Goal: Information Seeking & Learning: Learn about a topic

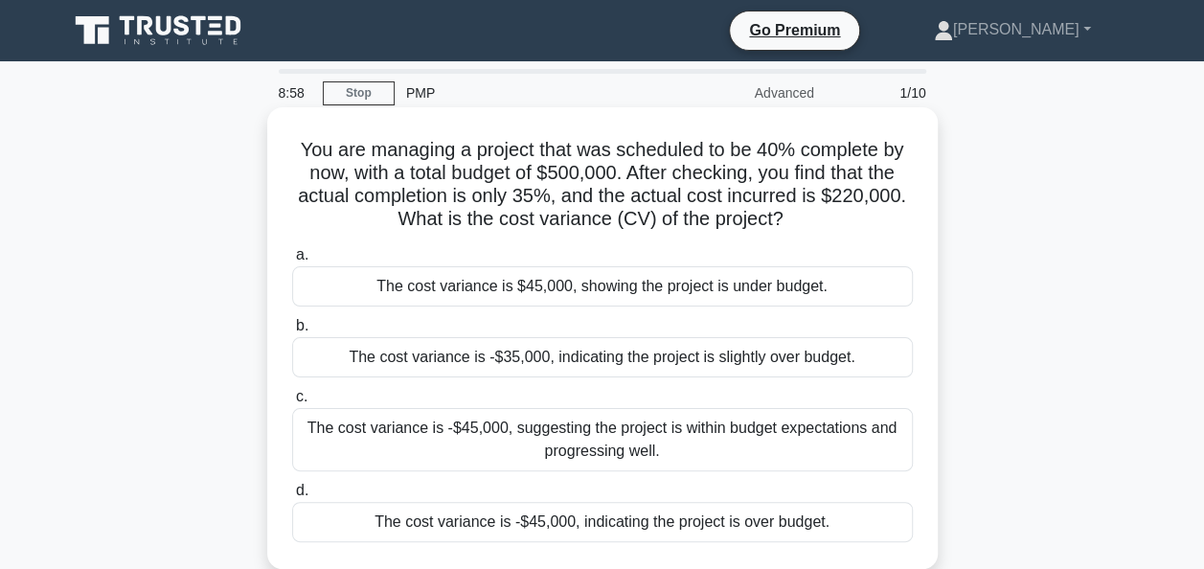
click at [634, 452] on div "The cost variance is -$45,000, suggesting the project is within budget expectat…" at bounding box center [602, 439] width 621 height 63
click at [292, 403] on input "c. The cost variance is -$45,000, suggesting the project is within budget expec…" at bounding box center [292, 397] width 0 height 12
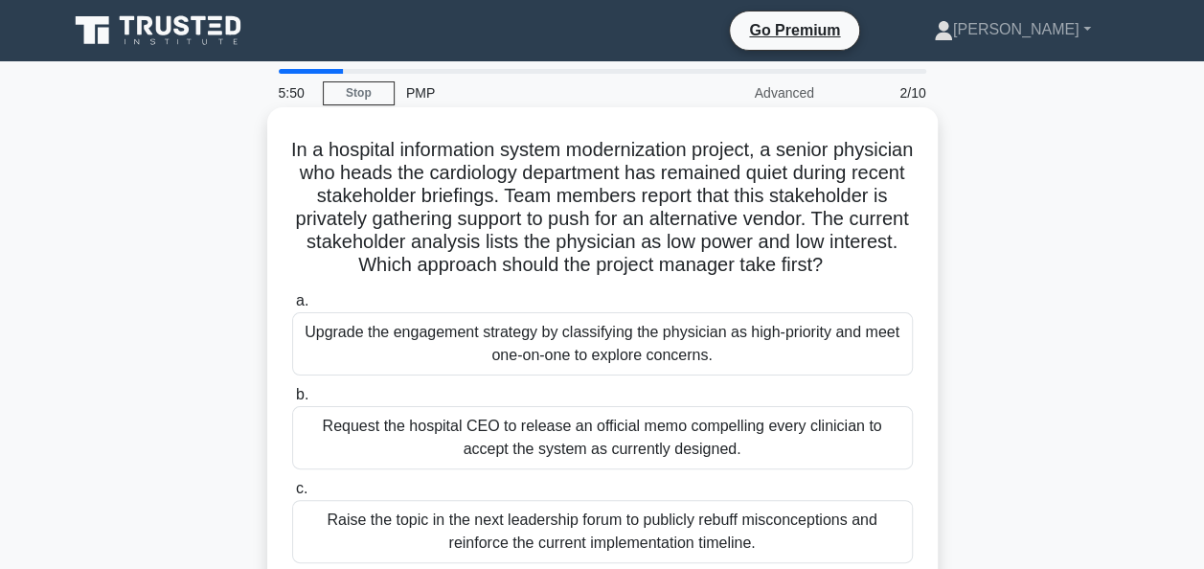
scroll to position [96, 0]
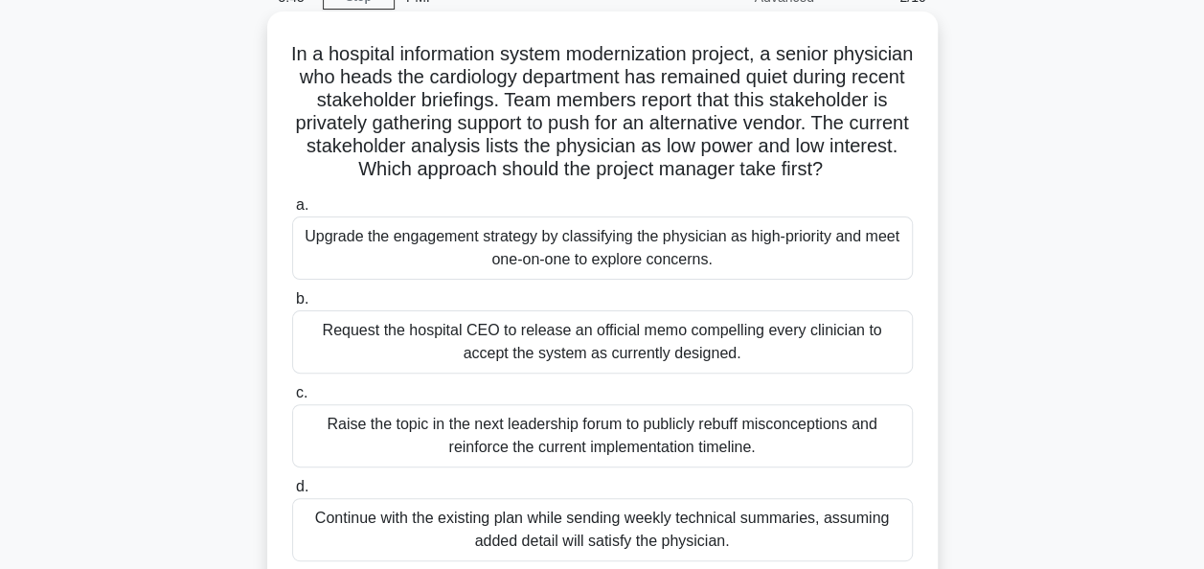
click at [479, 260] on div "Upgrade the engagement strategy by classifying the physician as high-priority a…" at bounding box center [602, 247] width 621 height 63
click at [292, 212] on input "a. Upgrade the engagement strategy by classifying the physician as high-priorit…" at bounding box center [292, 205] width 0 height 12
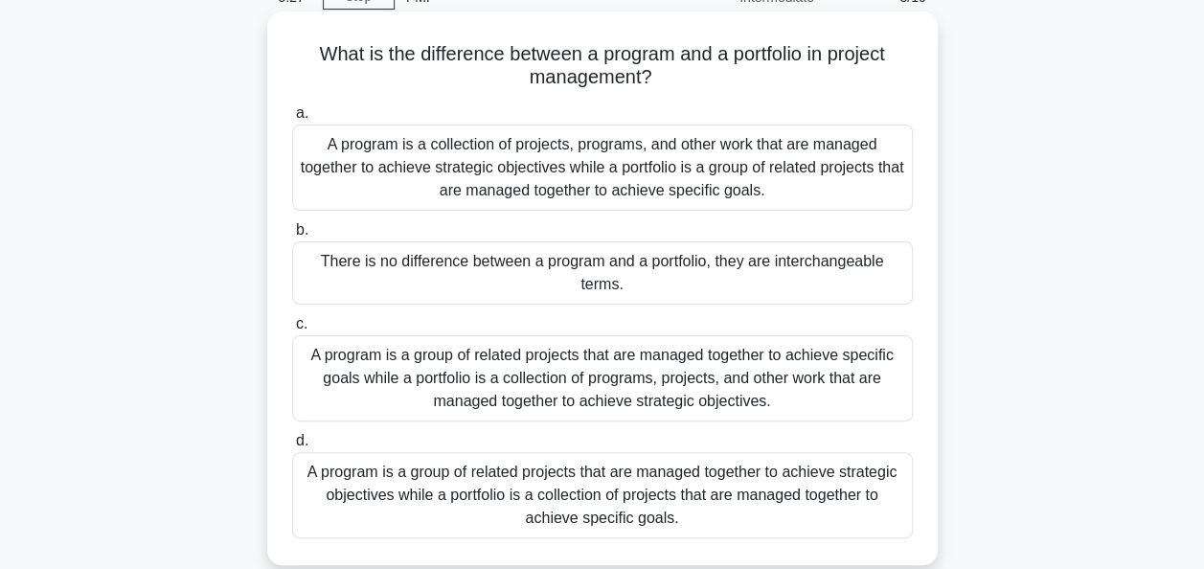
click at [442, 504] on div "A program is a group of related projects that are managed together to achieve s…" at bounding box center [602, 495] width 621 height 86
click at [292, 447] on input "d. A program is a group of related projects that are managed together to achiev…" at bounding box center [292, 441] width 0 height 12
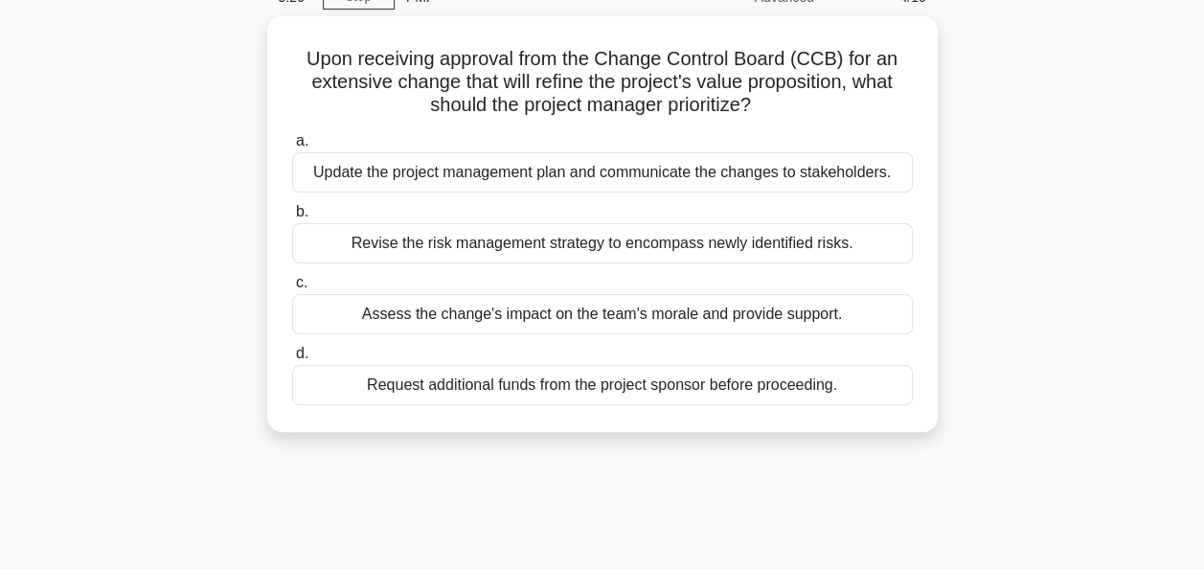
scroll to position [0, 0]
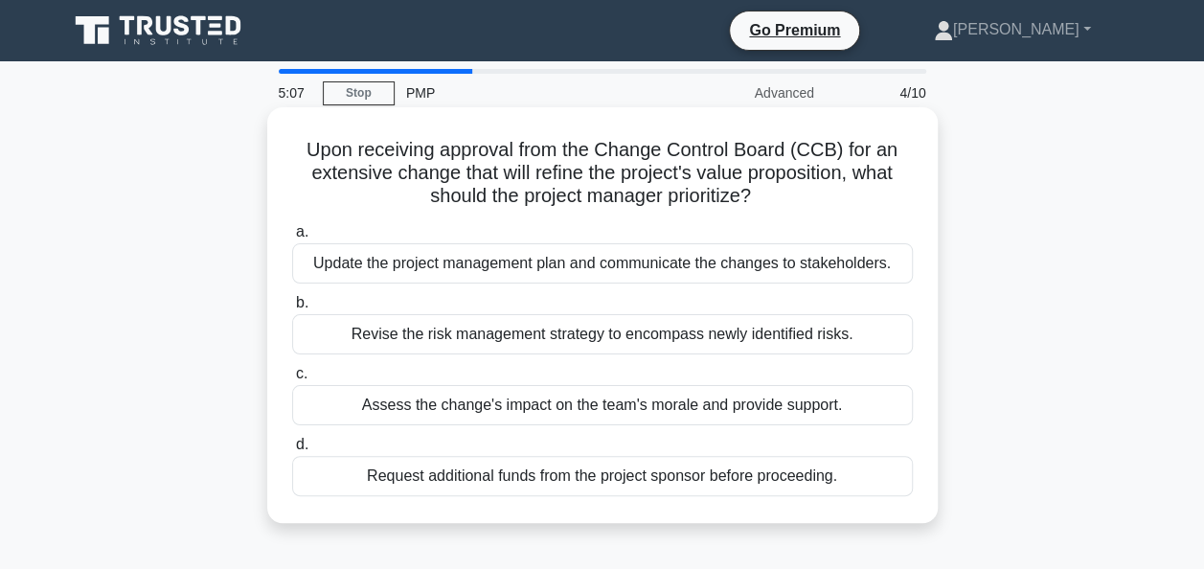
click at [838, 266] on div "Update the project management plan and communicate the changes to stakeholders." at bounding box center [602, 263] width 621 height 40
click at [292, 238] on input "a. Update the project management plan and communicate the changes to stakeholde…" at bounding box center [292, 232] width 0 height 12
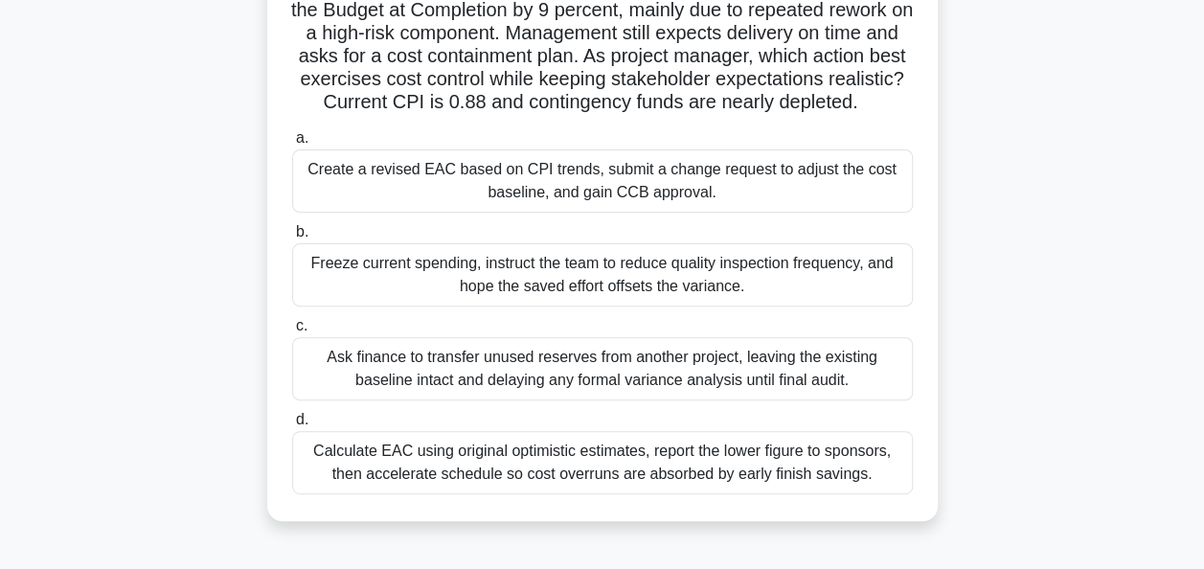
scroll to position [192, 0]
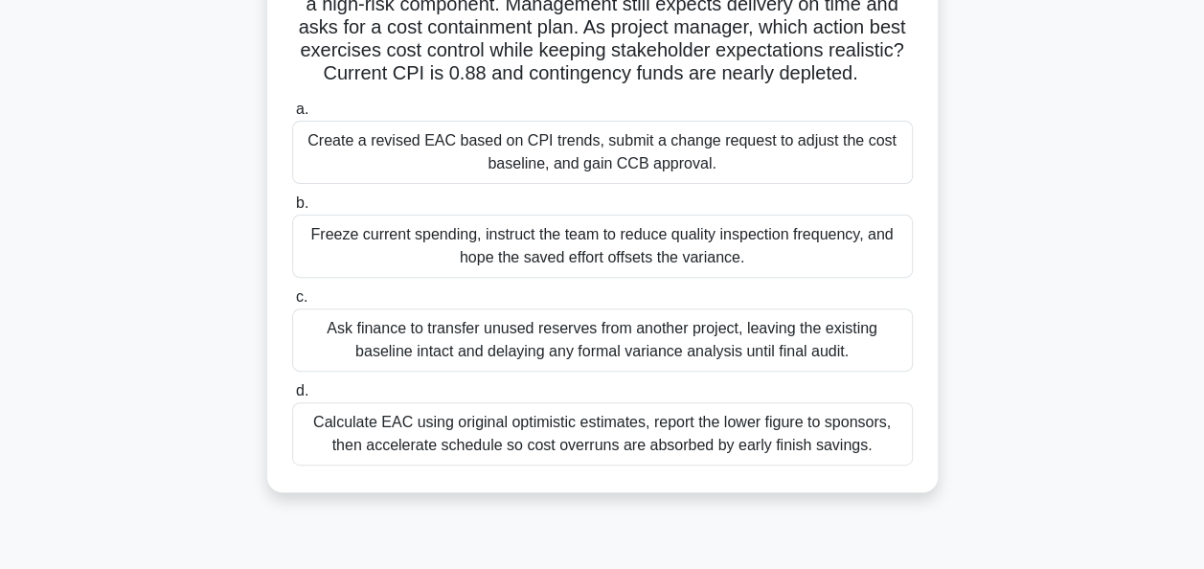
click at [794, 176] on div "Create a revised EAC based on CPI trends, submit a change request to adjust the…" at bounding box center [602, 152] width 621 height 63
click at [292, 116] on input "a. Create a revised EAC based on CPI trends, submit a change request to adjust …" at bounding box center [292, 109] width 0 height 12
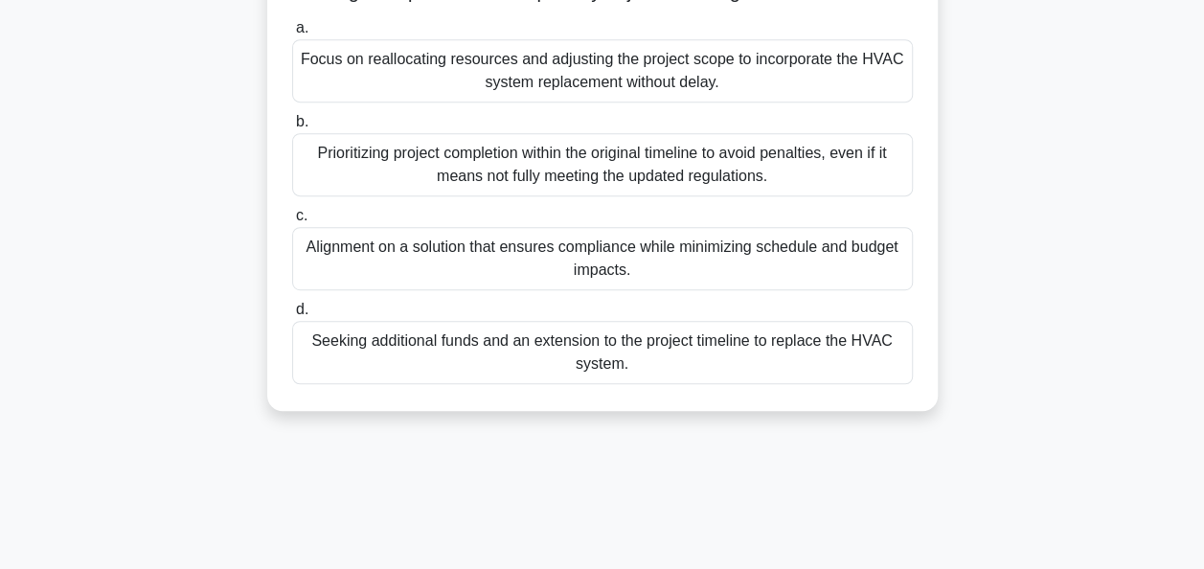
scroll to position [465, 0]
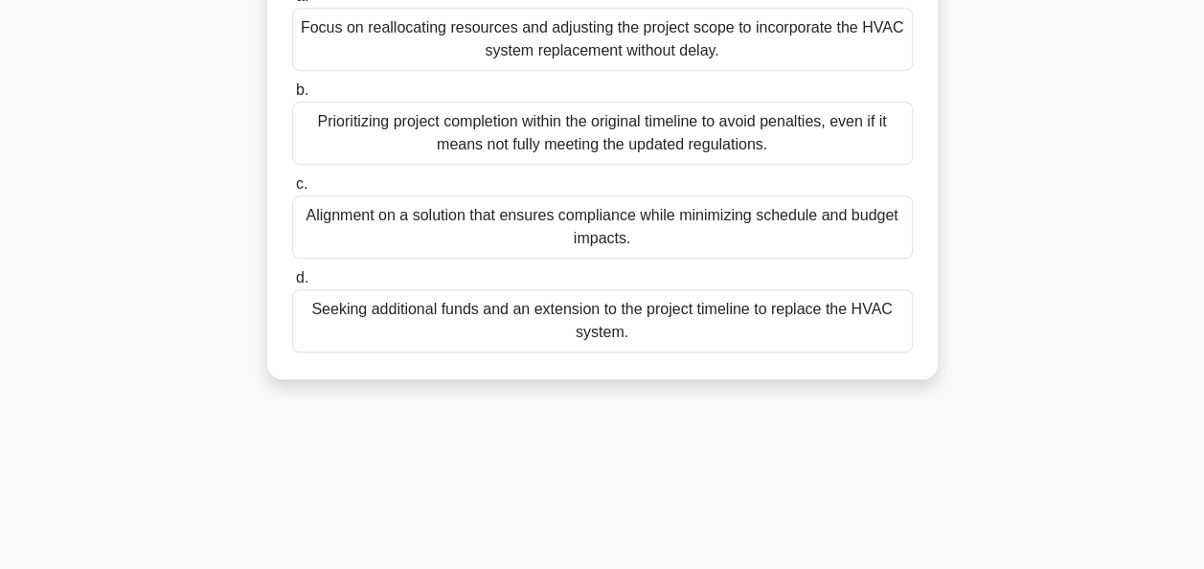
click at [797, 259] on div "Alignment on a solution that ensures compliance while minimizing schedule and b…" at bounding box center [602, 226] width 621 height 63
click at [292, 191] on input "c. Alignment on a solution that ensures compliance while minimizing schedule an…" at bounding box center [292, 184] width 0 height 12
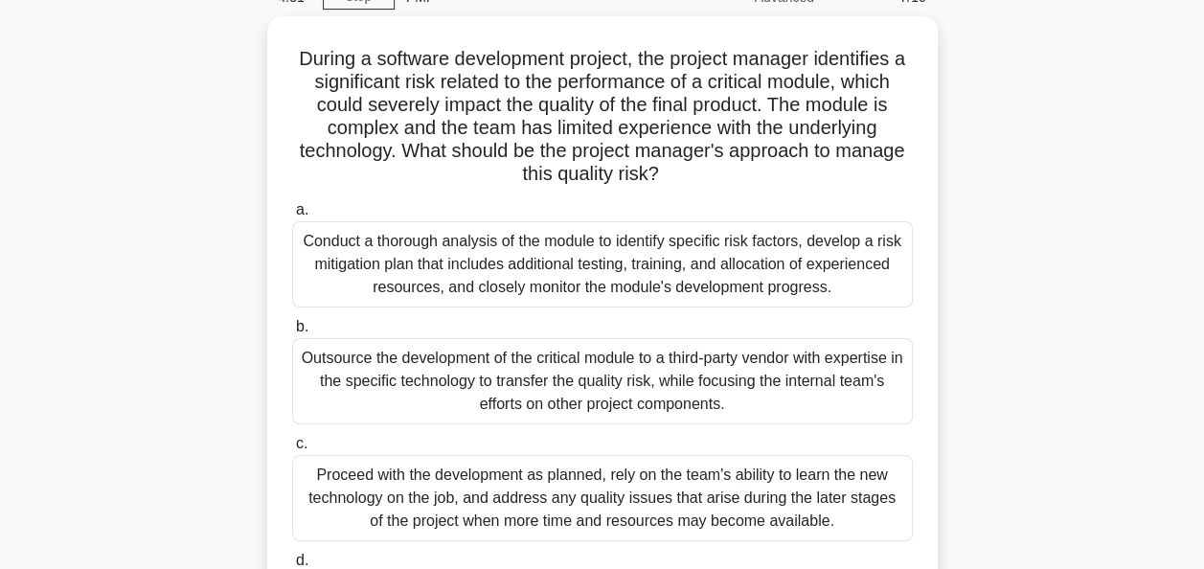
scroll to position [192, 0]
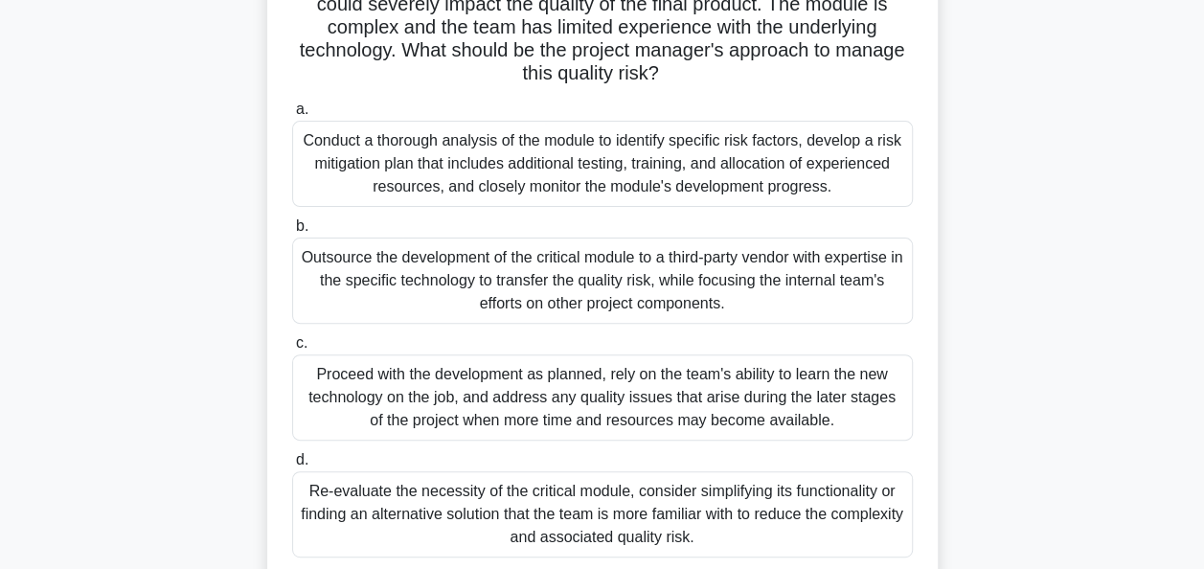
drag, startPoint x: 889, startPoint y: 183, endPoint x: 871, endPoint y: 190, distance: 19.4
click at [871, 190] on div "Conduct a thorough analysis of the module to identify specific risk factors, de…" at bounding box center [602, 164] width 621 height 86
click at [292, 116] on input "a. Conduct a thorough analysis of the module to identify specific risk factors,…" at bounding box center [292, 109] width 0 height 12
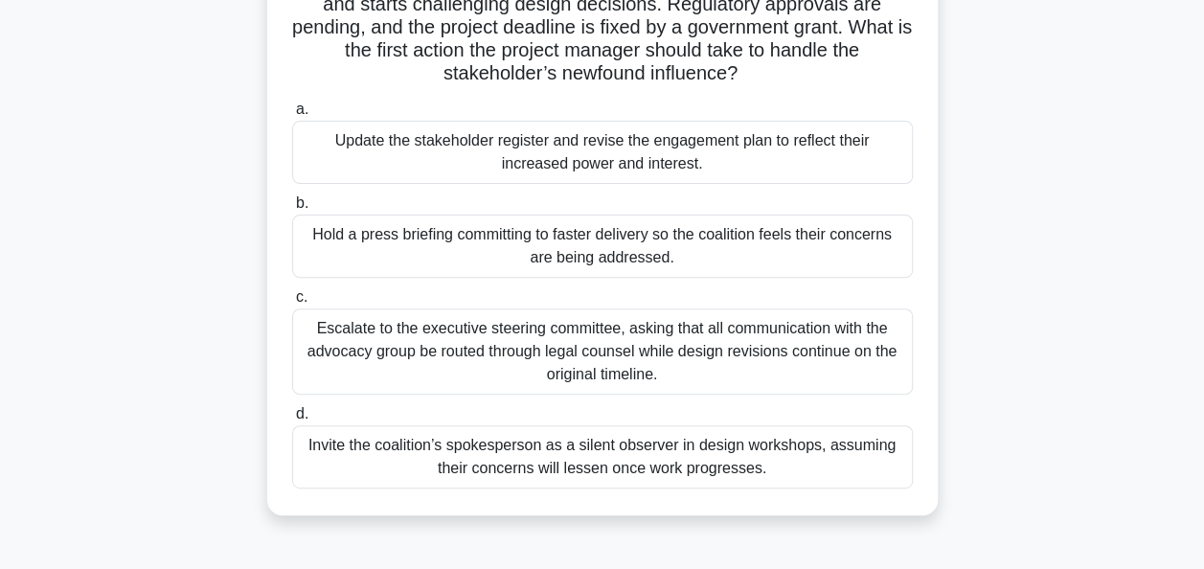
click at [843, 163] on div "Update the stakeholder register and revise the engagement plan to reflect their…" at bounding box center [602, 152] width 621 height 63
click at [292, 116] on input "a. Update the stakeholder register and revise the engagement plan to reflect th…" at bounding box center [292, 109] width 0 height 12
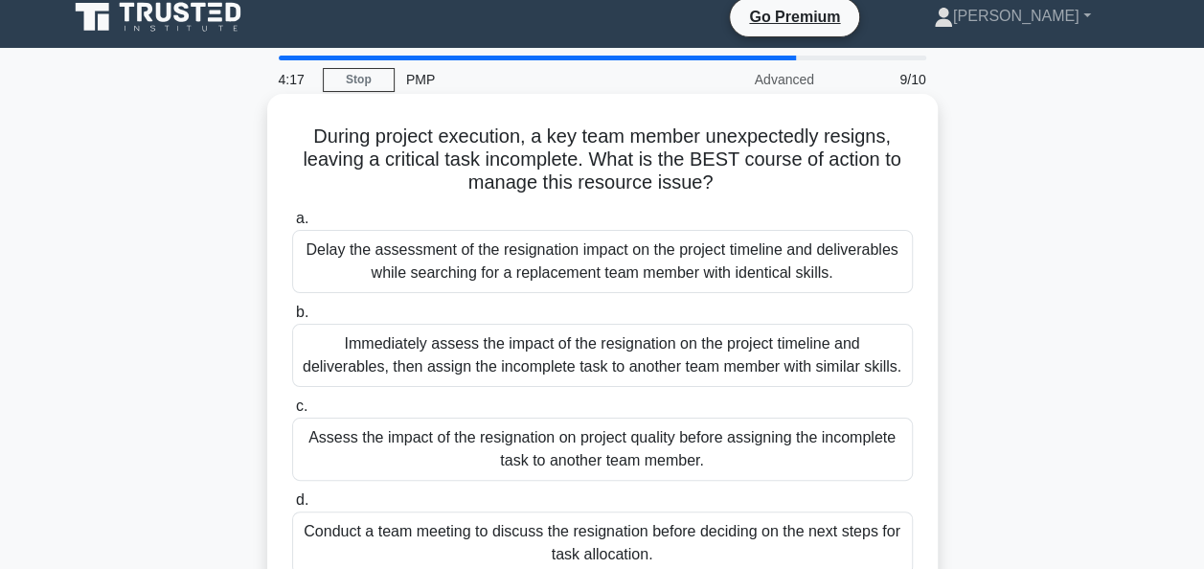
scroll to position [0, 0]
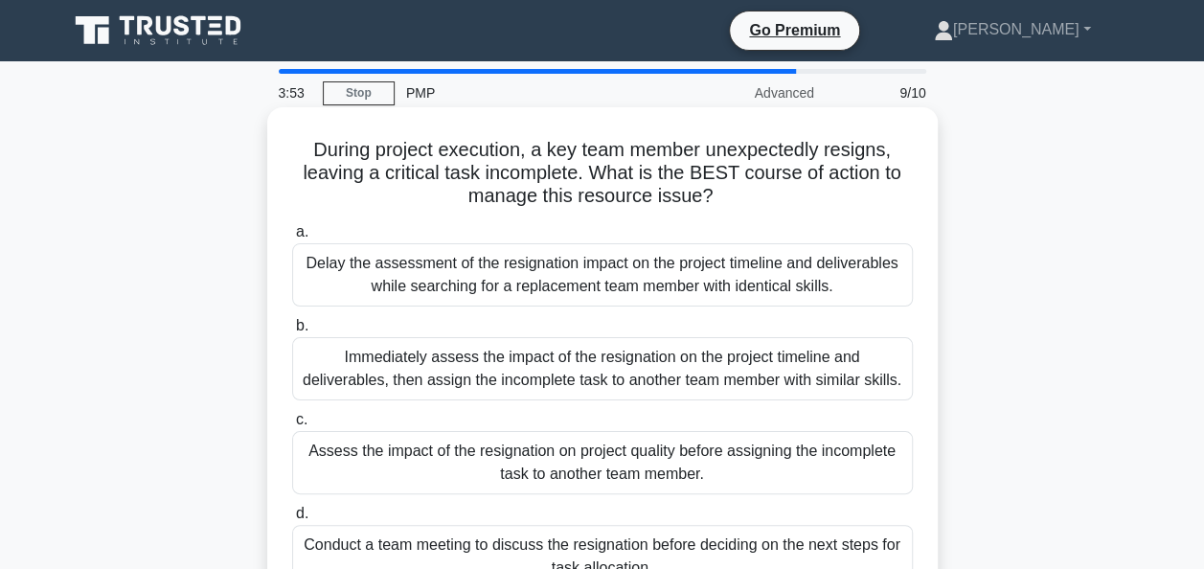
click at [856, 378] on div "Immediately assess the impact of the resignation on the project timeline and de…" at bounding box center [602, 368] width 621 height 63
click at [292, 332] on input "b. Immediately assess the impact of the resignation on the project timeline and…" at bounding box center [292, 326] width 0 height 12
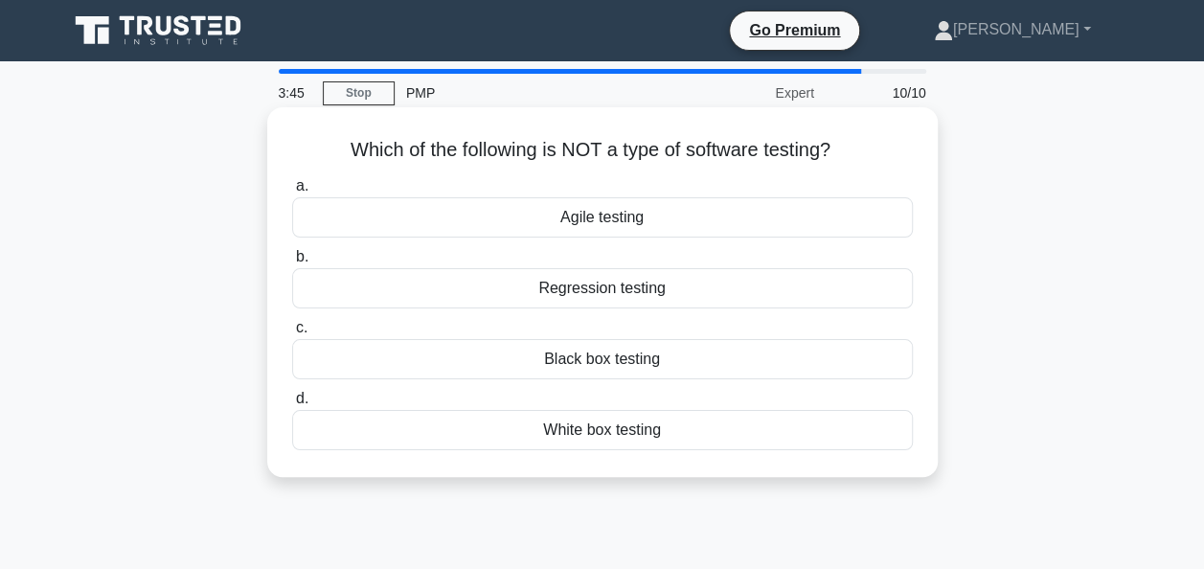
click at [564, 224] on div "Agile testing" at bounding box center [602, 217] width 621 height 40
click at [292, 193] on input "a. Agile testing" at bounding box center [292, 186] width 0 height 12
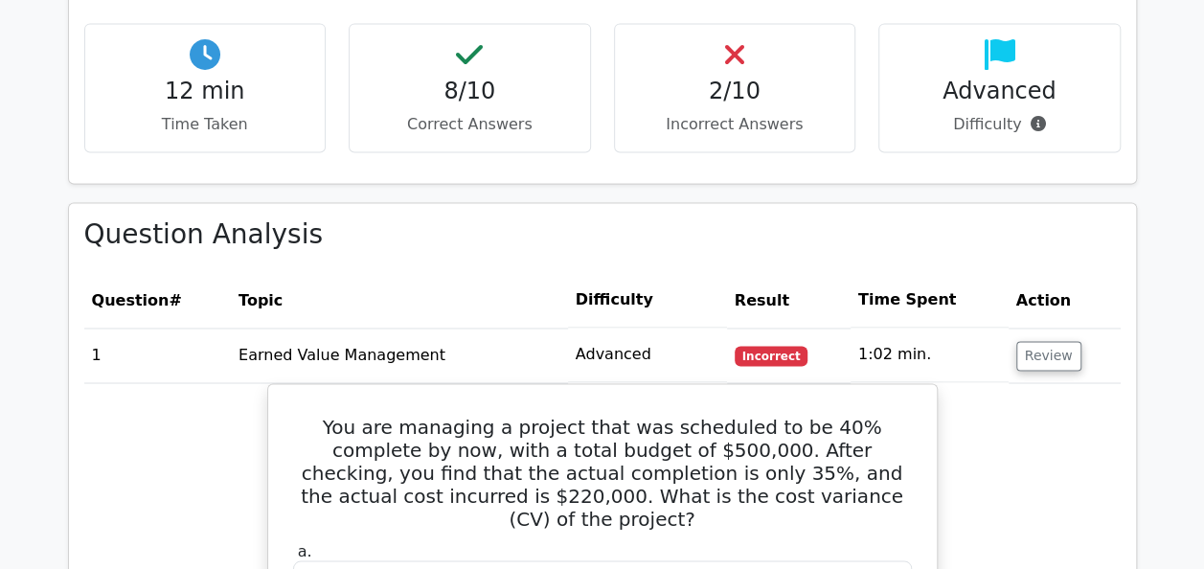
scroll to position [1532, 0]
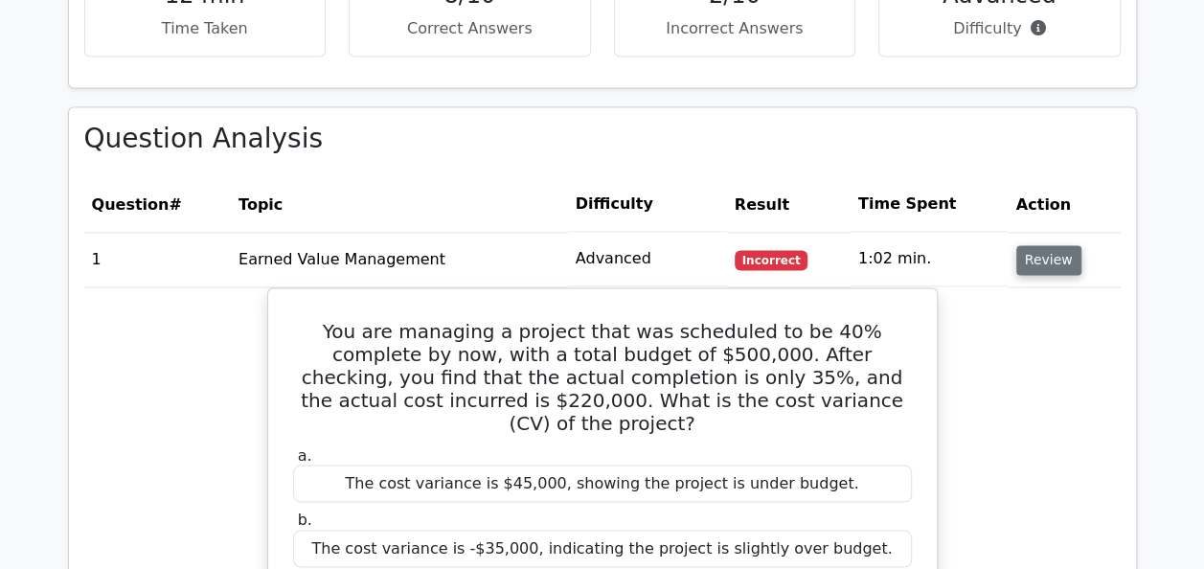
click at [1026, 245] on button "Review" at bounding box center [1048, 260] width 65 height 30
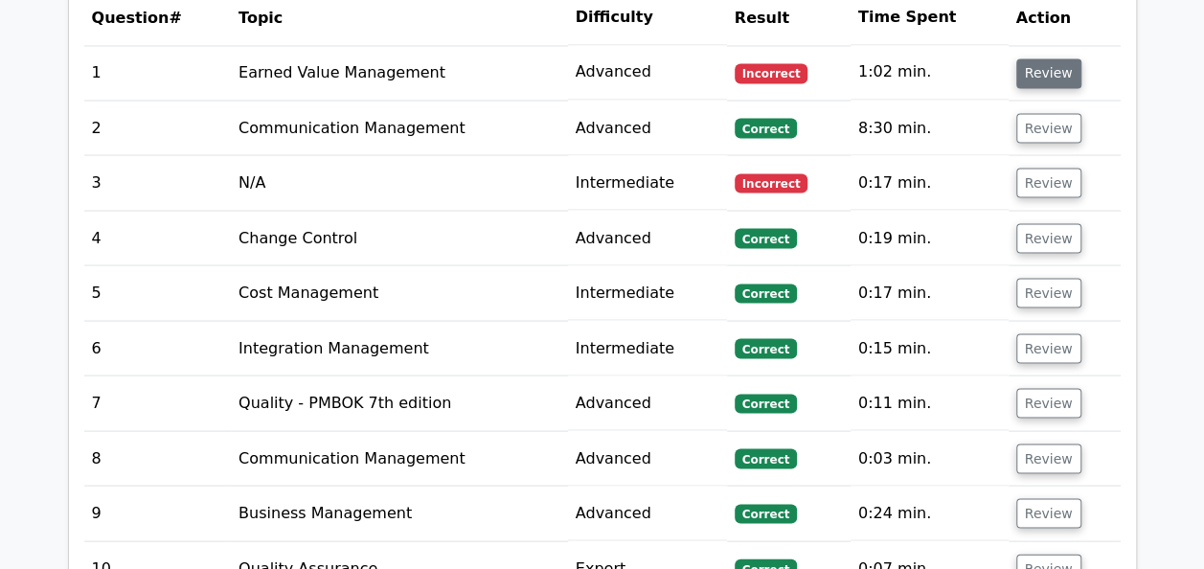
scroll to position [1724, 0]
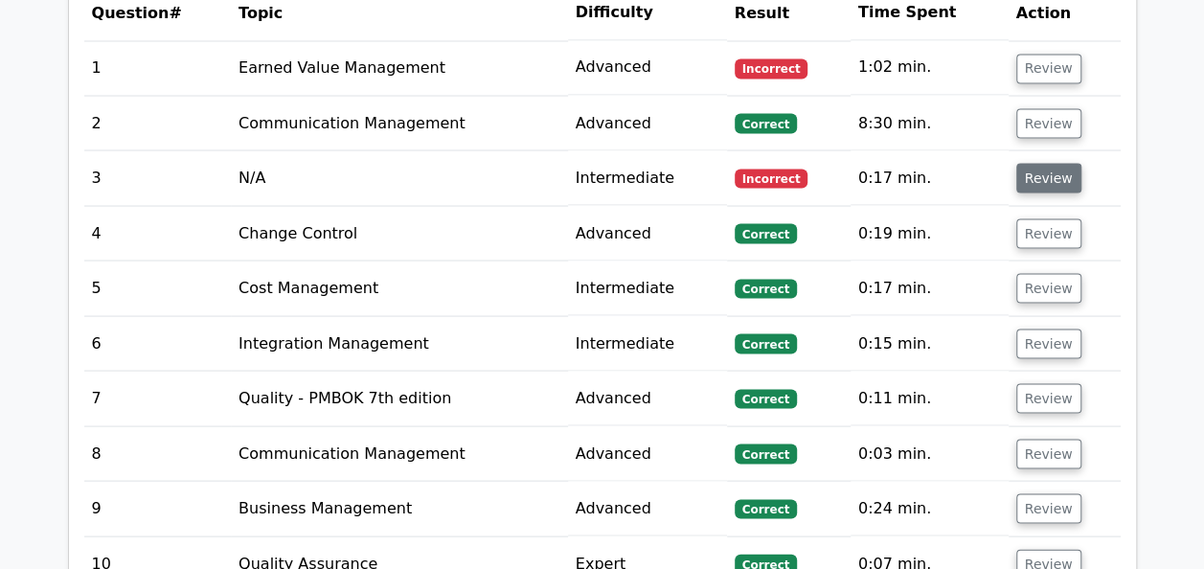
click at [1032, 163] on button "Review" at bounding box center [1048, 178] width 65 height 30
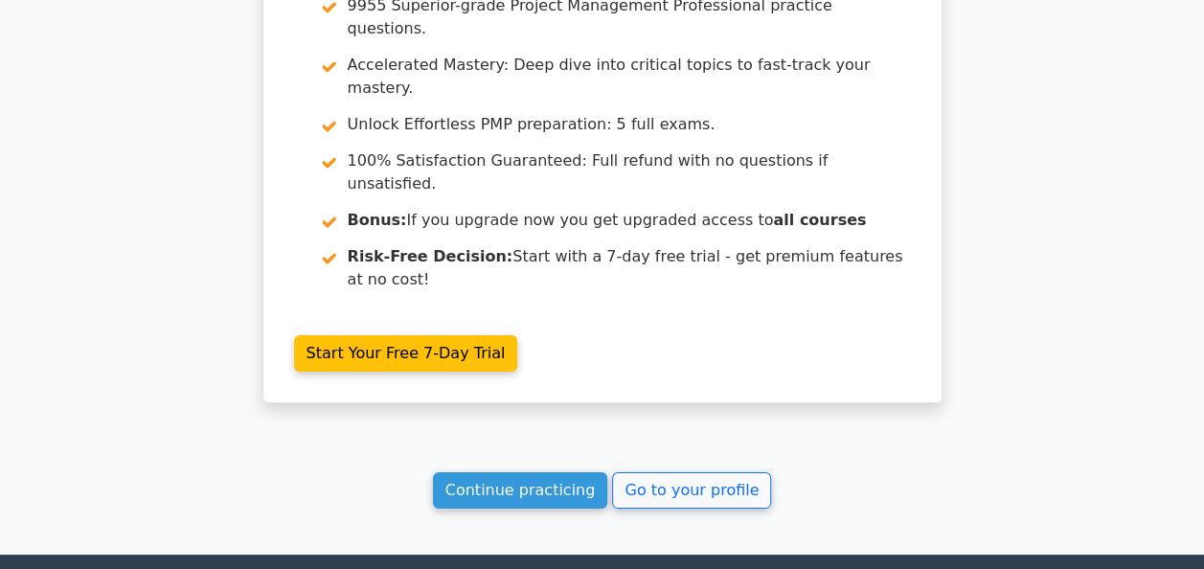
scroll to position [3521, 0]
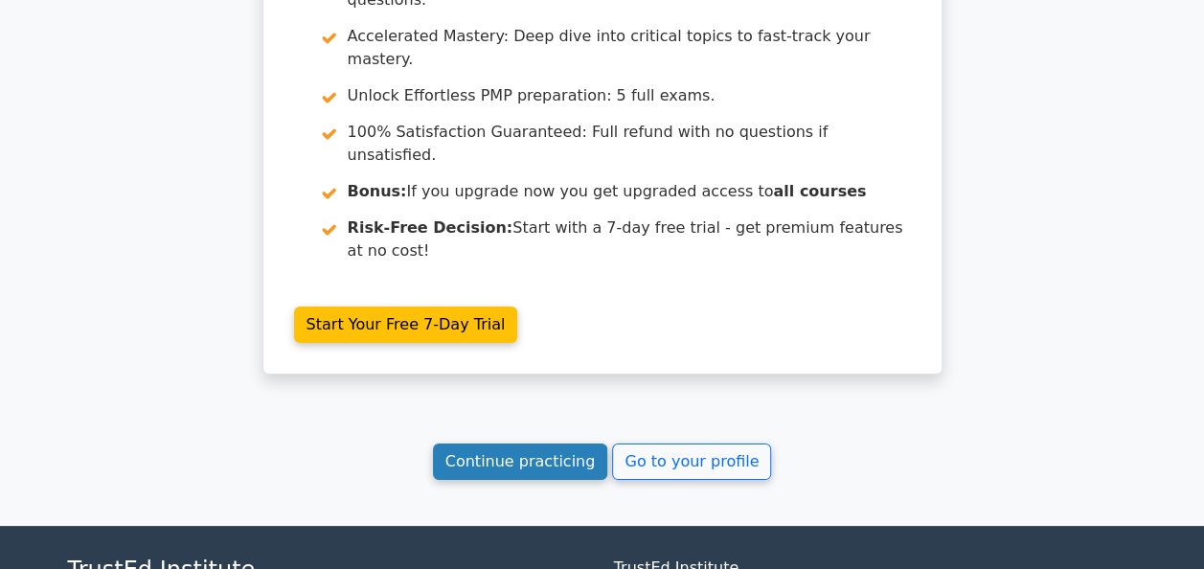
click at [533, 443] on link "Continue practicing" at bounding box center [520, 461] width 175 height 36
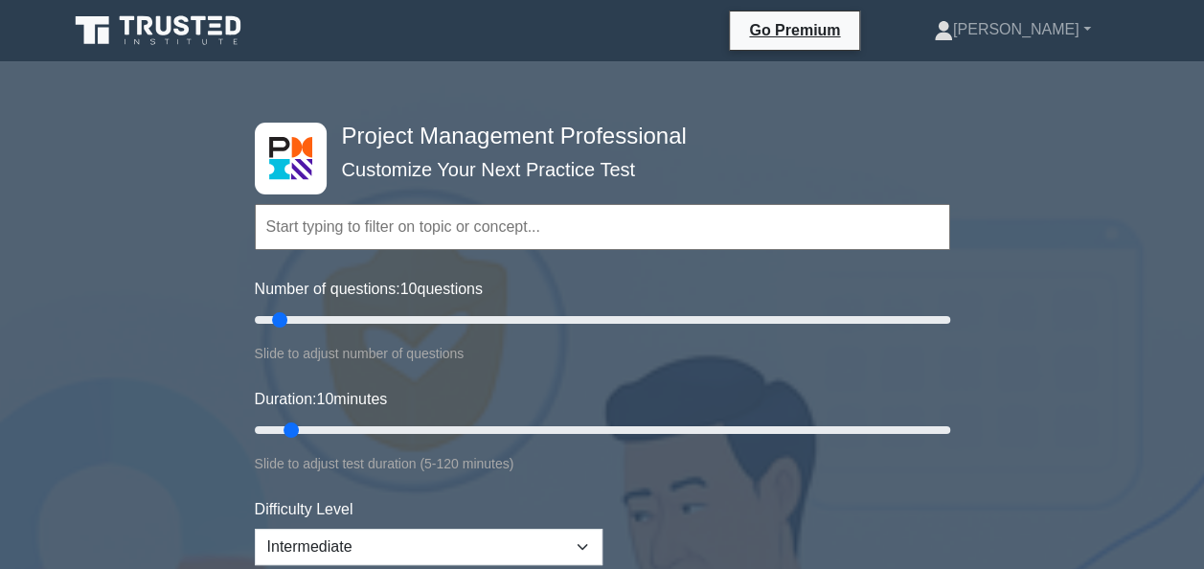
scroll to position [287, 0]
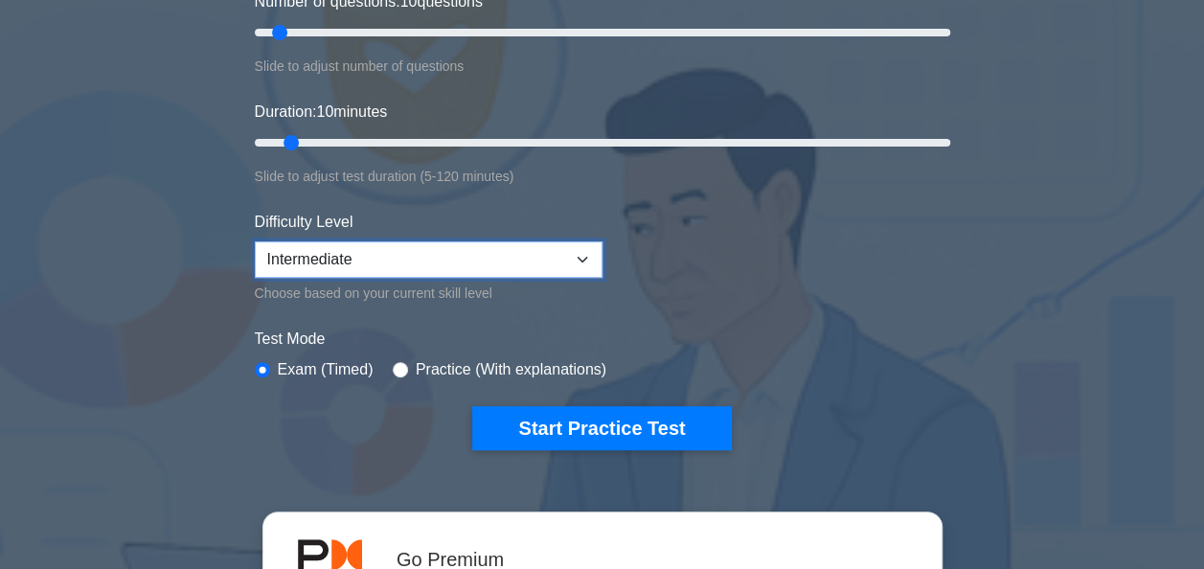
click at [535, 257] on select "Beginner Intermediate Expert" at bounding box center [429, 259] width 348 height 36
select select "expert"
click at [255, 241] on select "Beginner Intermediate Expert" at bounding box center [429, 259] width 348 height 36
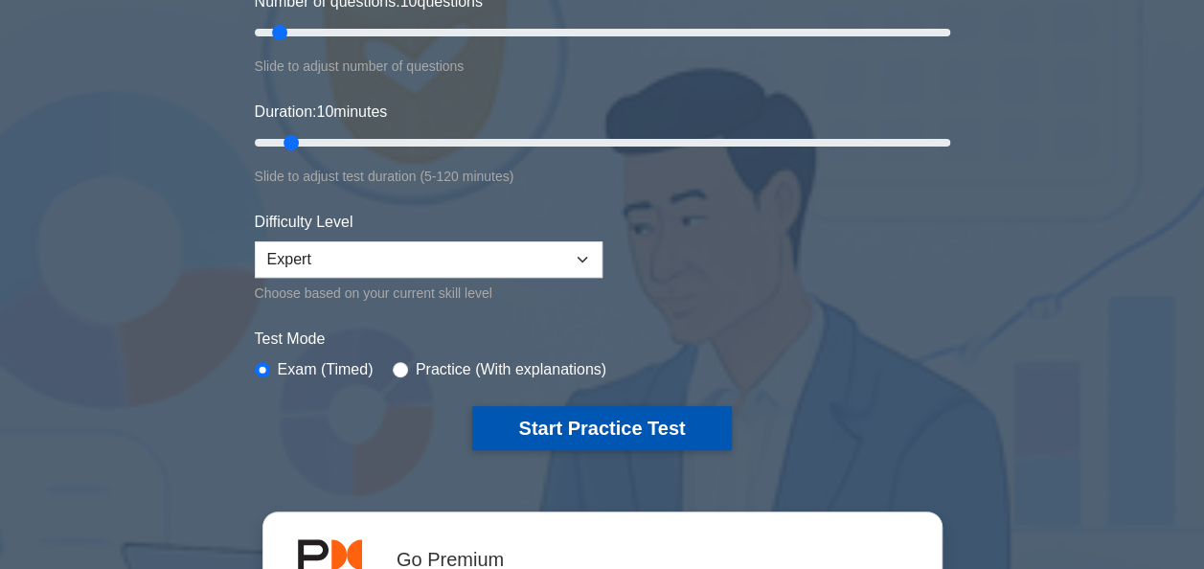
click at [550, 418] on button "Start Practice Test" at bounding box center [601, 428] width 259 height 44
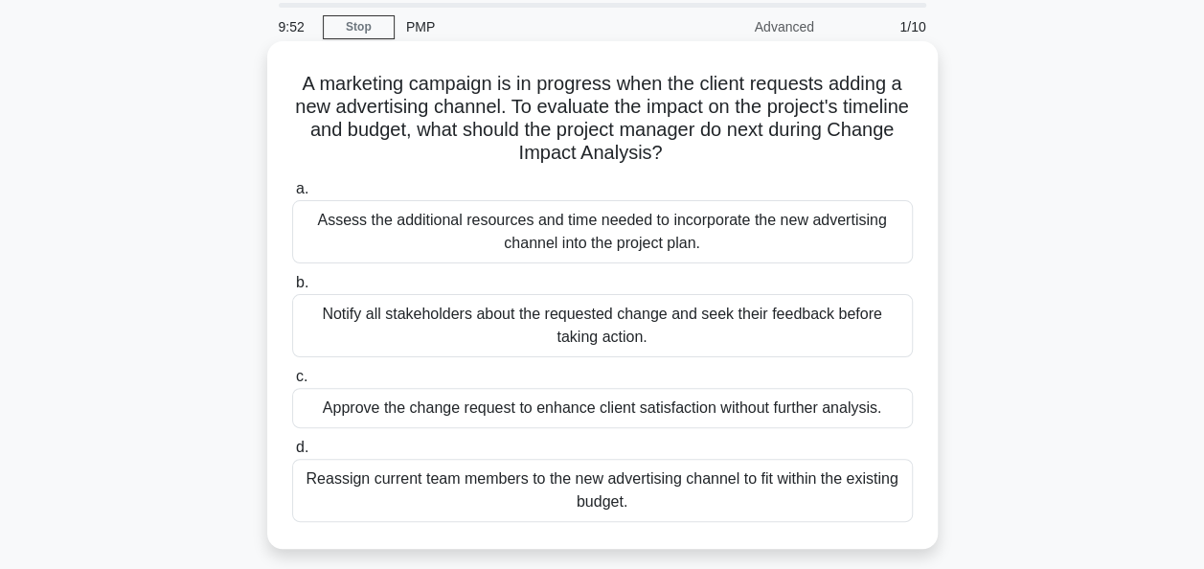
scroll to position [96, 0]
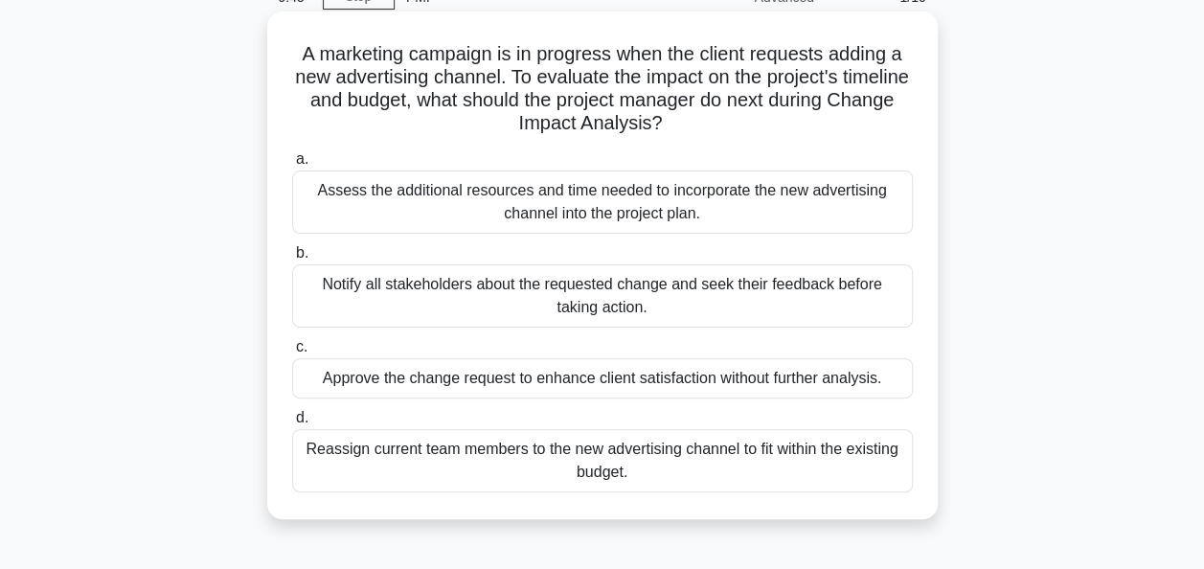
click at [759, 220] on div "Assess the additional resources and time needed to incorporate the new advertis…" at bounding box center [602, 201] width 621 height 63
click at [292, 166] on input "a. Assess the additional resources and time needed to incorporate the new adver…" at bounding box center [292, 159] width 0 height 12
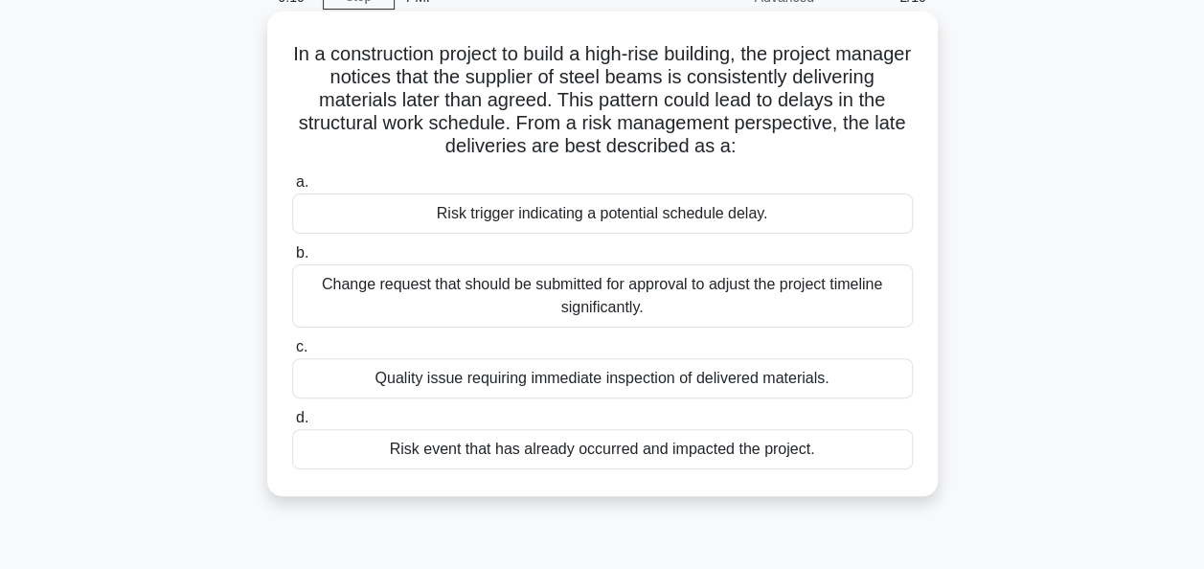
click at [810, 215] on div "Risk trigger indicating a potential schedule delay." at bounding box center [602, 213] width 621 height 40
click at [292, 189] on input "a. Risk trigger indicating a potential schedule delay." at bounding box center [292, 182] width 0 height 12
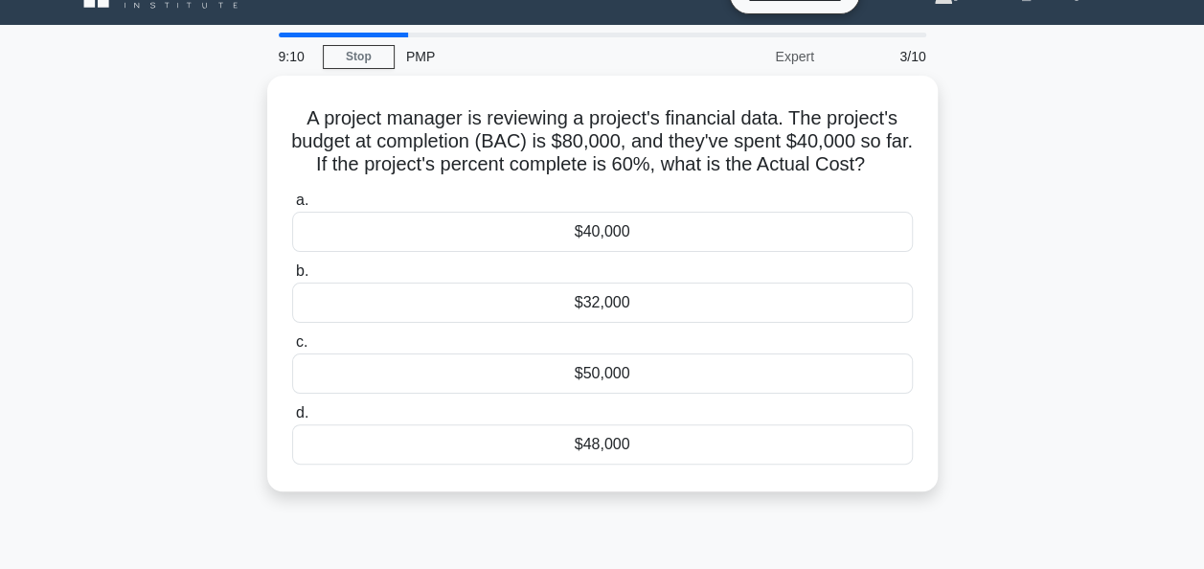
scroll to position [0, 0]
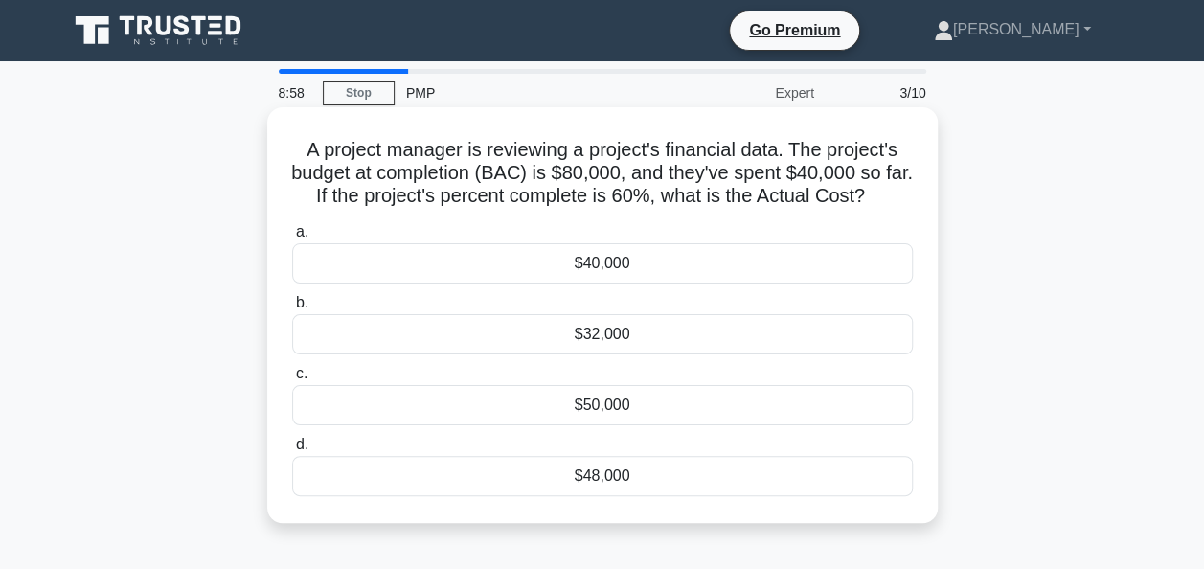
click at [636, 267] on div "$40,000" at bounding box center [602, 263] width 621 height 40
click at [292, 238] on input "a. $40,000" at bounding box center [292, 232] width 0 height 12
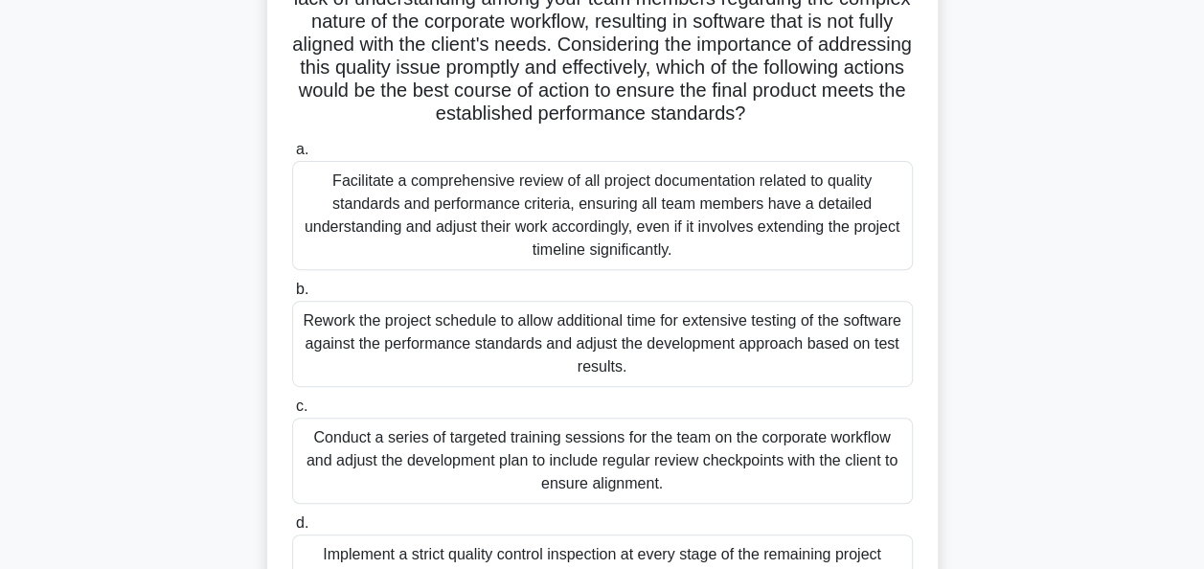
scroll to position [383, 0]
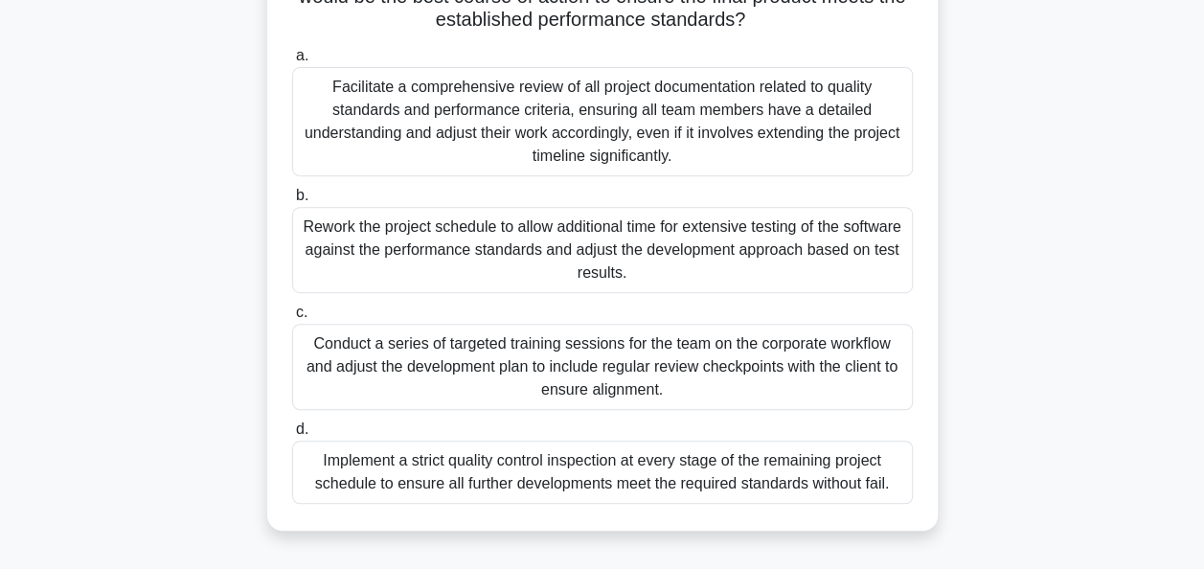
click at [572, 391] on div "Conduct a series of targeted training sessions for the team on the corporate wo…" at bounding box center [602, 367] width 621 height 86
click at [292, 319] on input "c. Conduct a series of targeted training sessions for the team on the corporate…" at bounding box center [292, 312] width 0 height 12
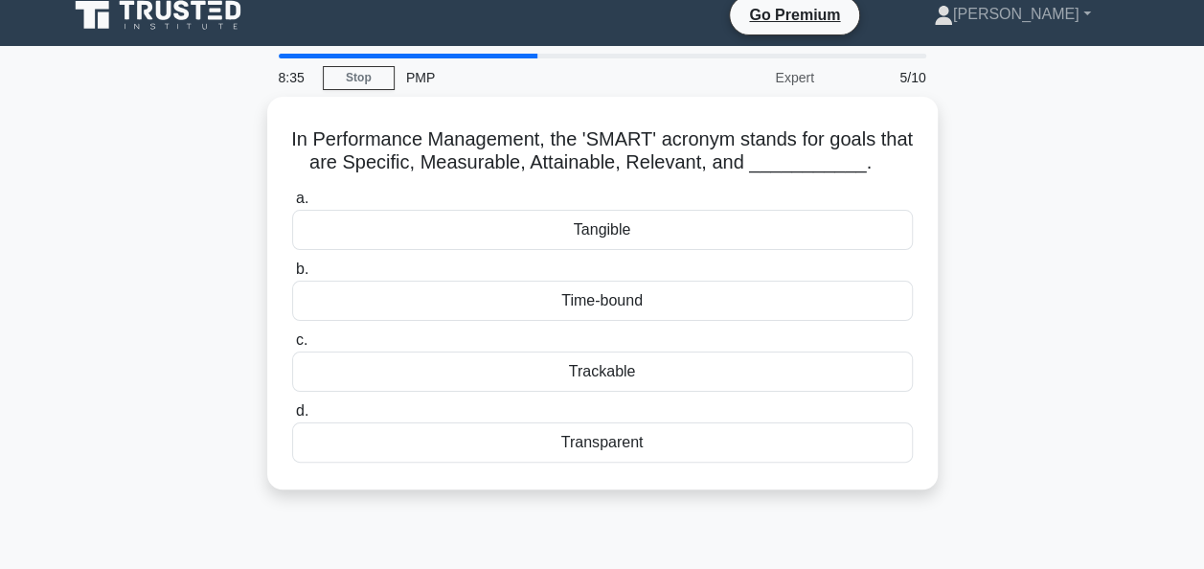
scroll to position [0, 0]
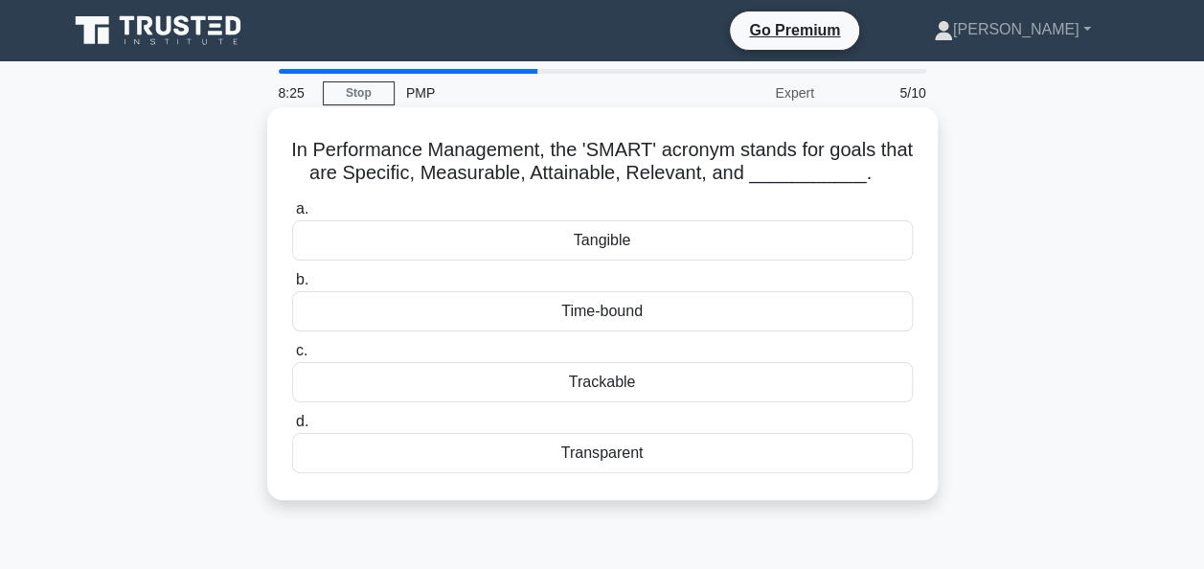
click at [669, 240] on div "Tangible" at bounding box center [602, 240] width 621 height 40
click at [292, 215] on input "a. Tangible" at bounding box center [292, 209] width 0 height 12
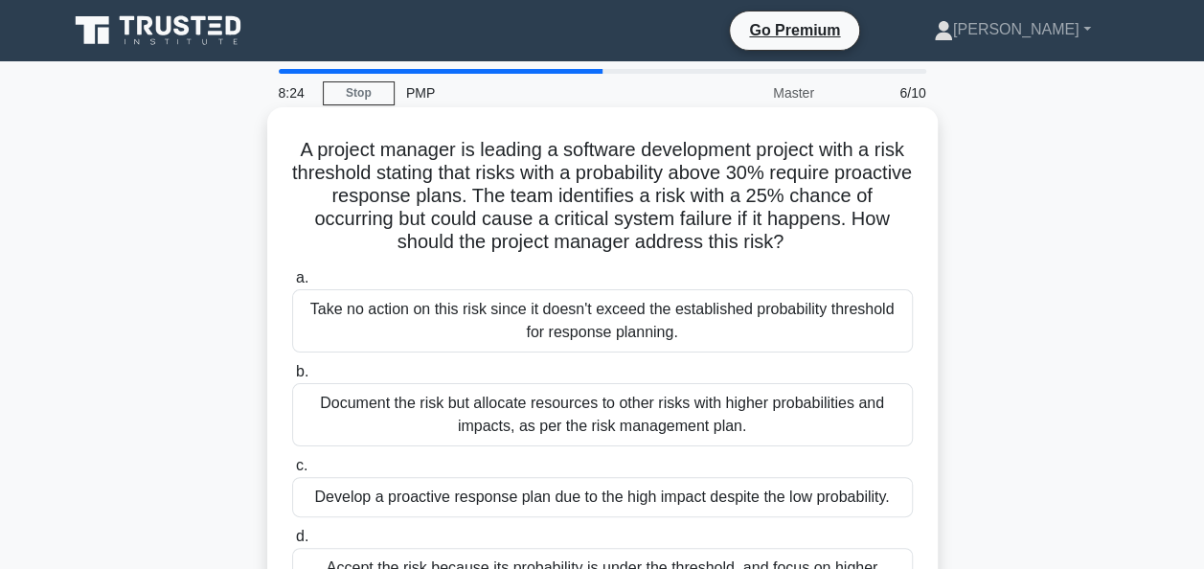
scroll to position [96, 0]
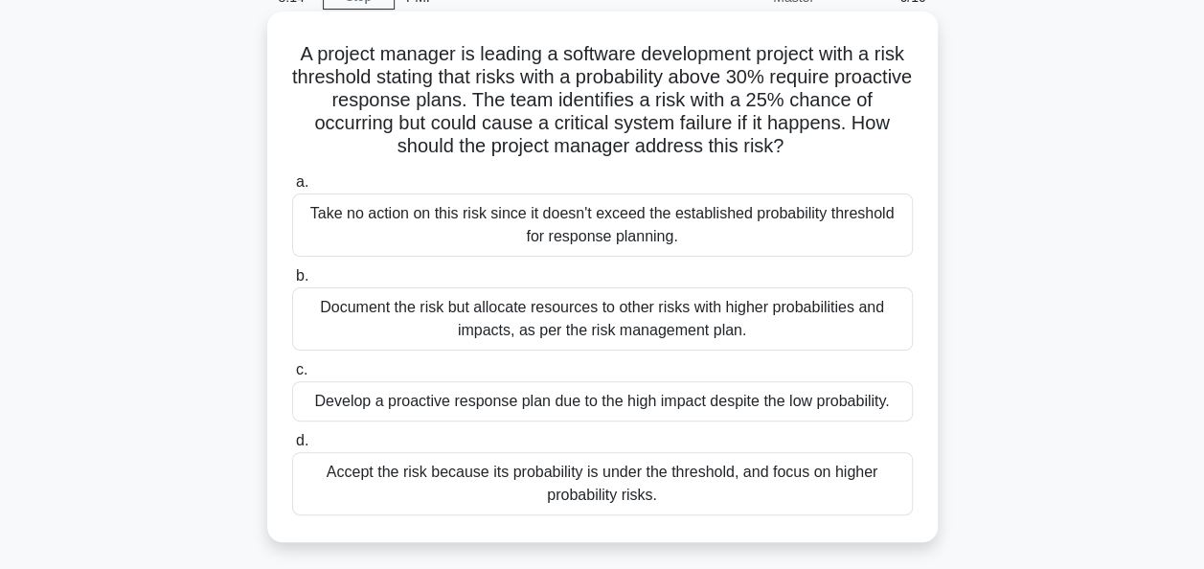
click at [703, 398] on div "Develop a proactive response plan due to the high impact despite the low probab…" at bounding box center [602, 401] width 621 height 40
click at [292, 376] on input "c. Develop a proactive response plan due to the high impact despite the low pro…" at bounding box center [292, 370] width 0 height 12
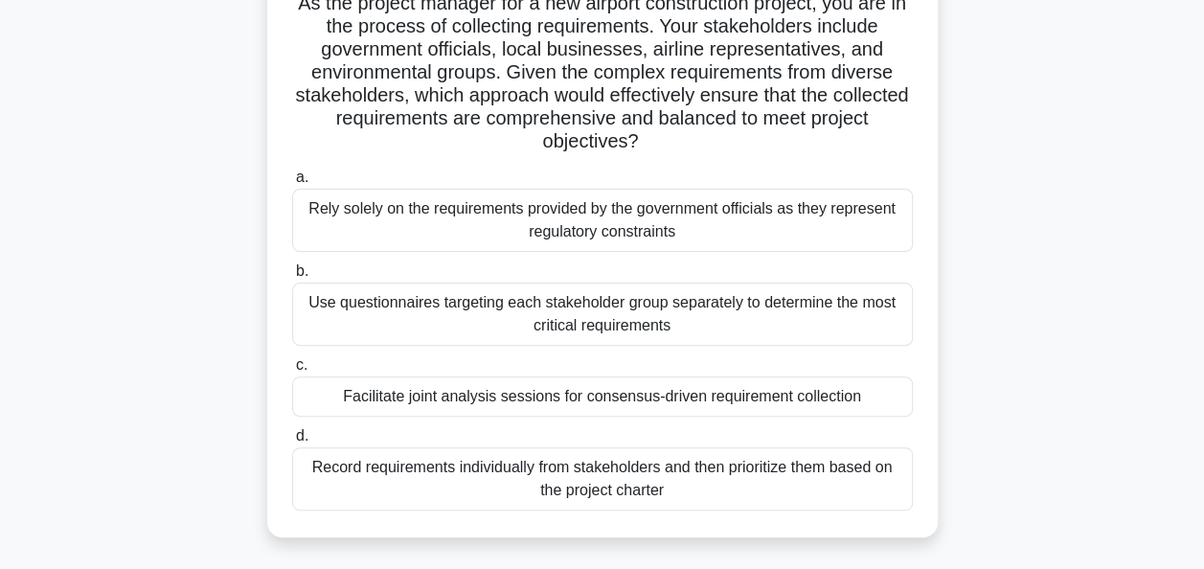
scroll to position [192, 0]
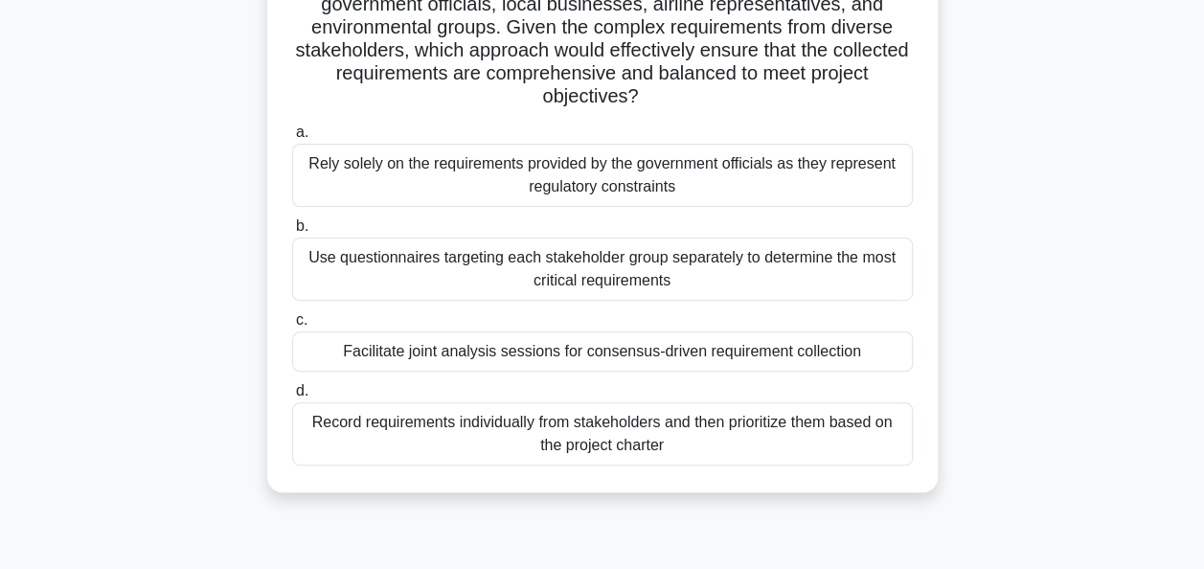
click at [719, 351] on div "Facilitate joint analysis sessions for consensus-driven requirement collection" at bounding box center [602, 351] width 621 height 40
click at [292, 327] on input "c. Facilitate joint analysis sessions for consensus-driven requirement collecti…" at bounding box center [292, 320] width 0 height 12
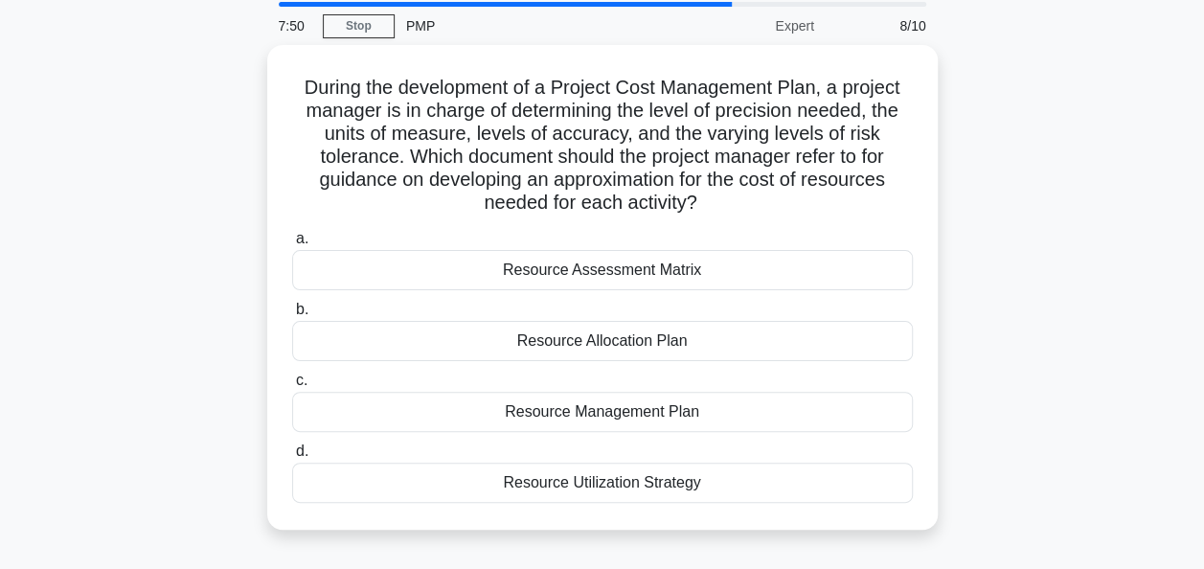
scroll to position [96, 0]
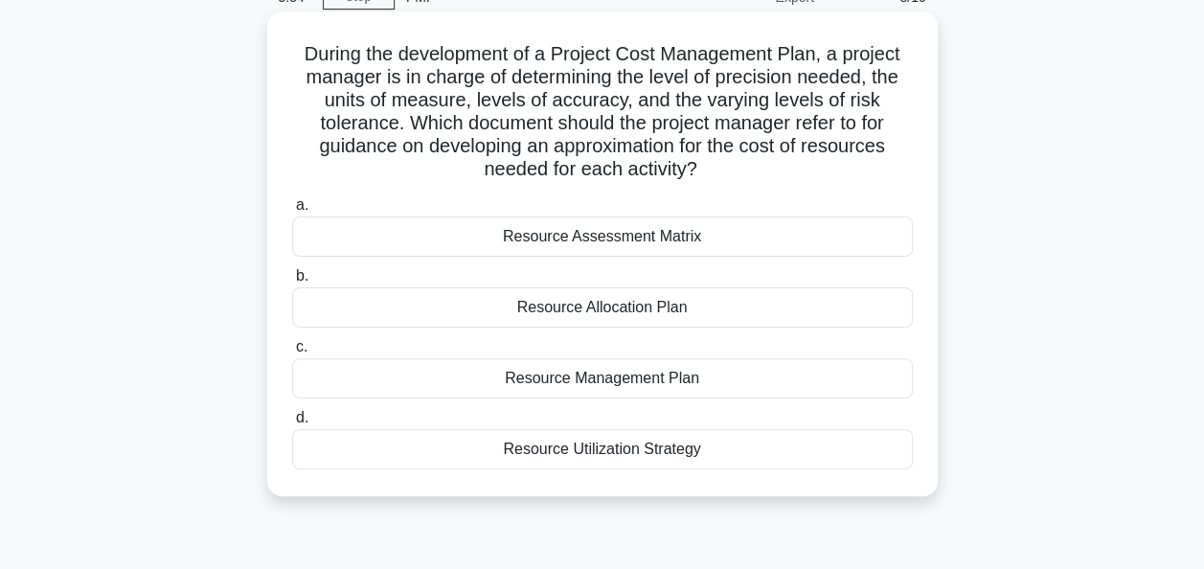
click at [575, 378] on div "Resource Management Plan" at bounding box center [602, 378] width 621 height 40
click at [292, 353] on input "c. Resource Management Plan" at bounding box center [292, 347] width 0 height 12
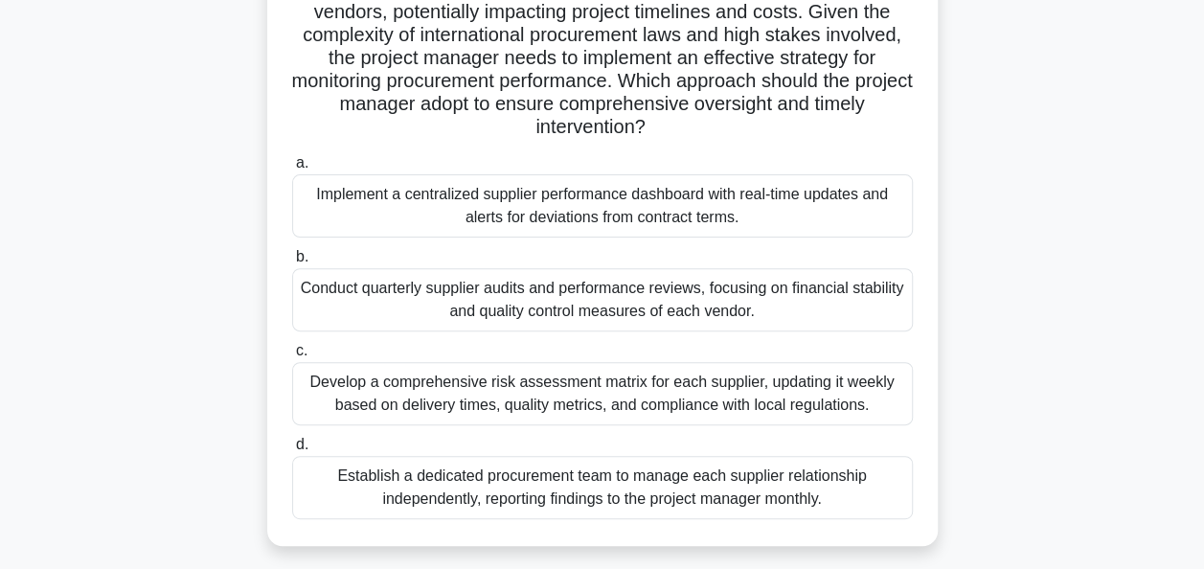
scroll to position [192, 0]
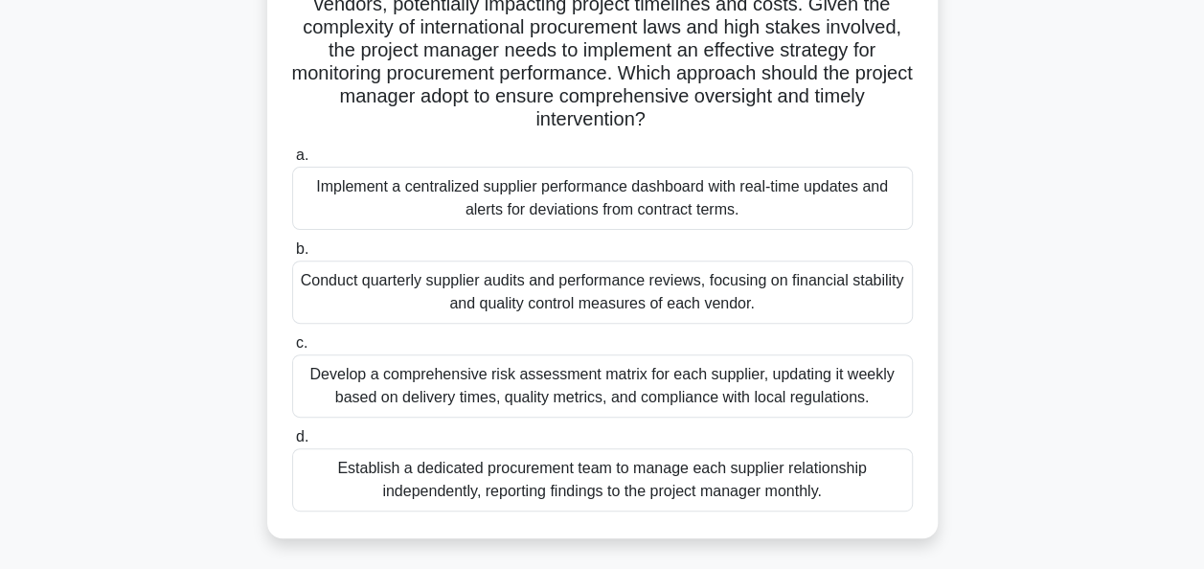
click at [757, 203] on div "Implement a centralized supplier performance dashboard with real-time updates a…" at bounding box center [602, 198] width 621 height 63
click at [292, 162] on input "a. Implement a centralized supplier performance dashboard with real-time update…" at bounding box center [292, 155] width 0 height 12
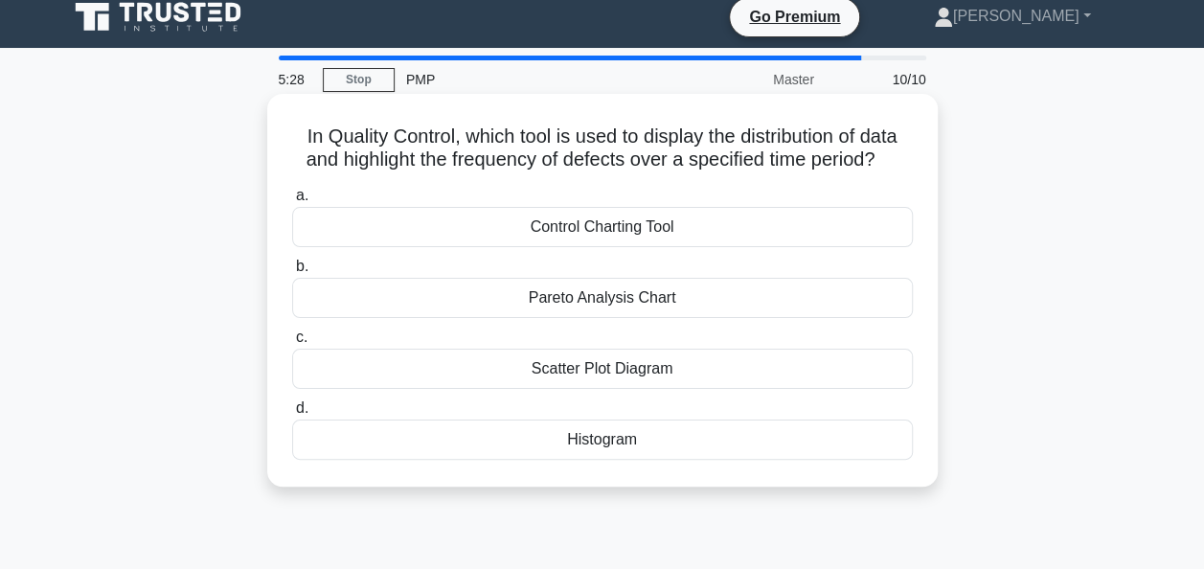
scroll to position [0, 0]
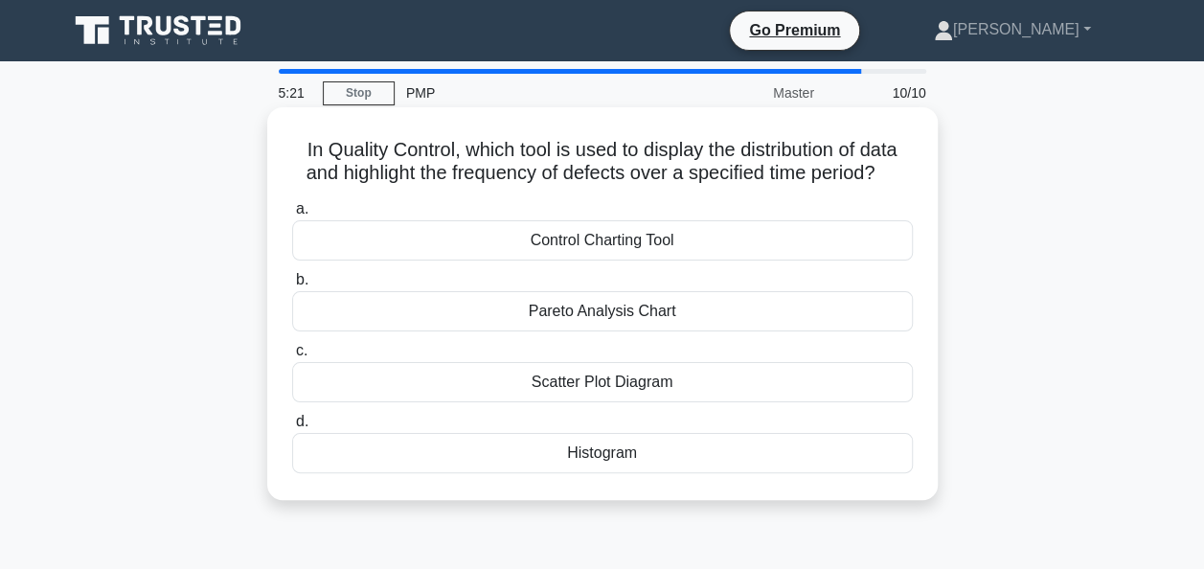
click at [629, 302] on div "Pareto Analysis Chart" at bounding box center [602, 311] width 621 height 40
click at [292, 286] on input "b. Pareto Analysis Chart" at bounding box center [292, 280] width 0 height 12
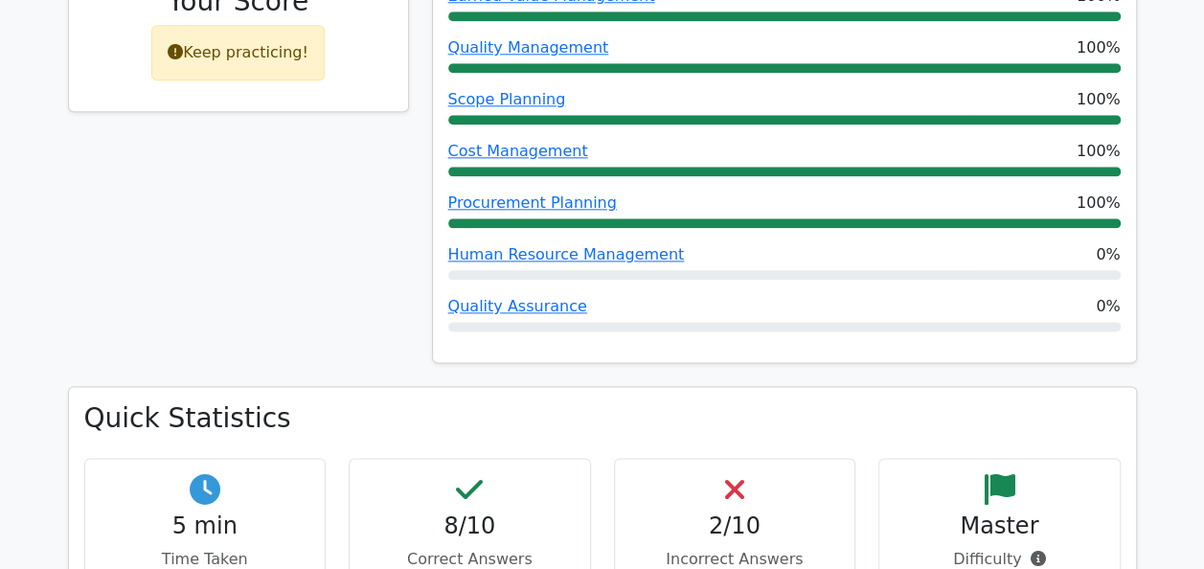
scroll to position [1341, 0]
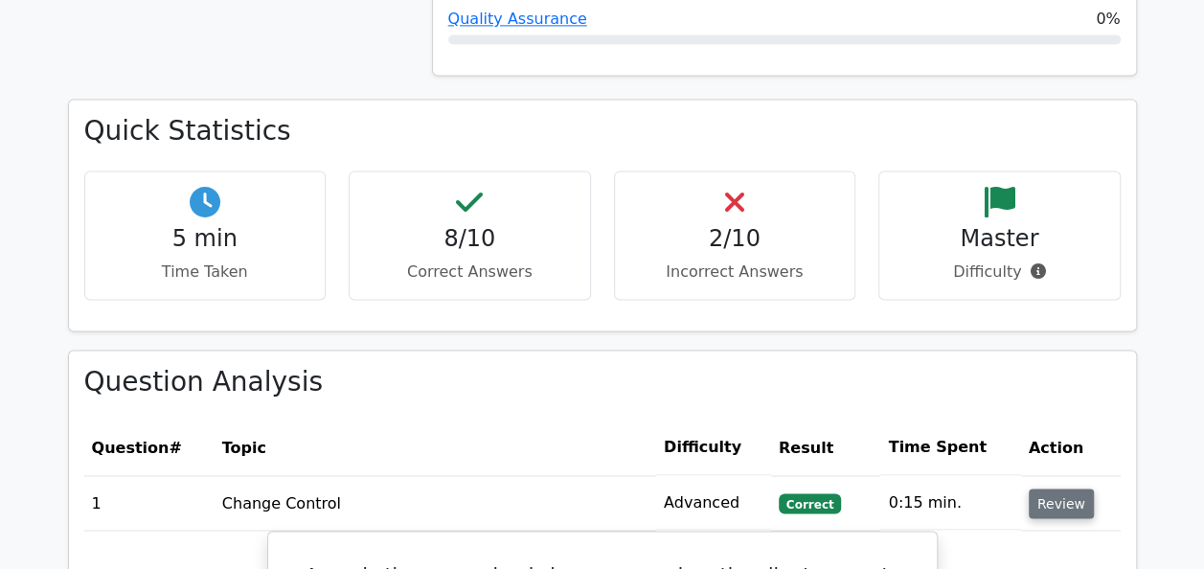
click at [1046, 488] on button "Review" at bounding box center [1061, 503] width 65 height 30
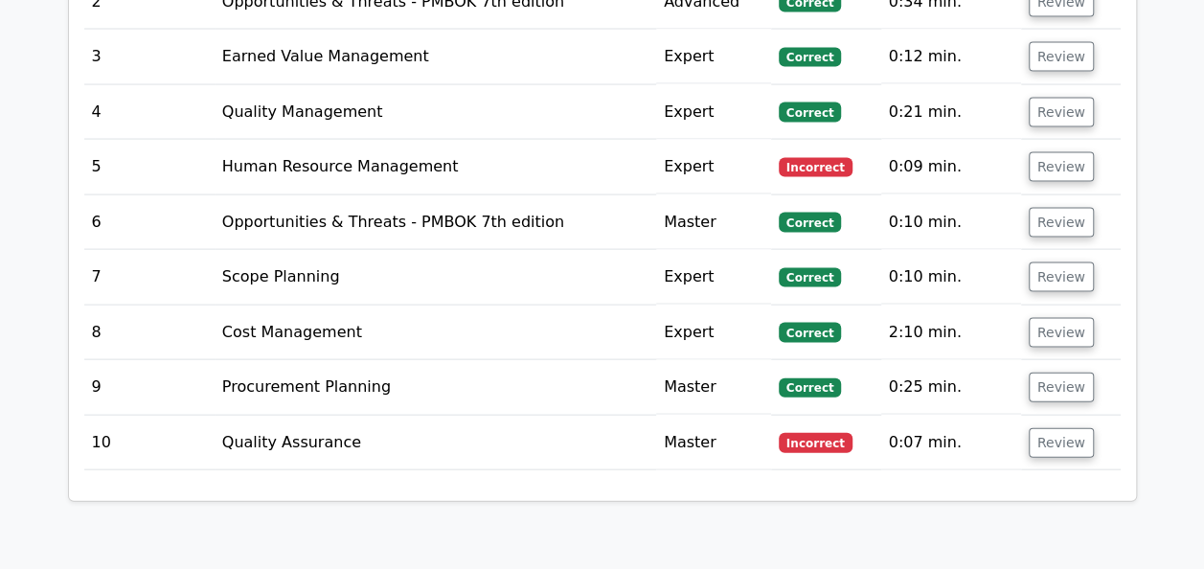
scroll to position [1916, 0]
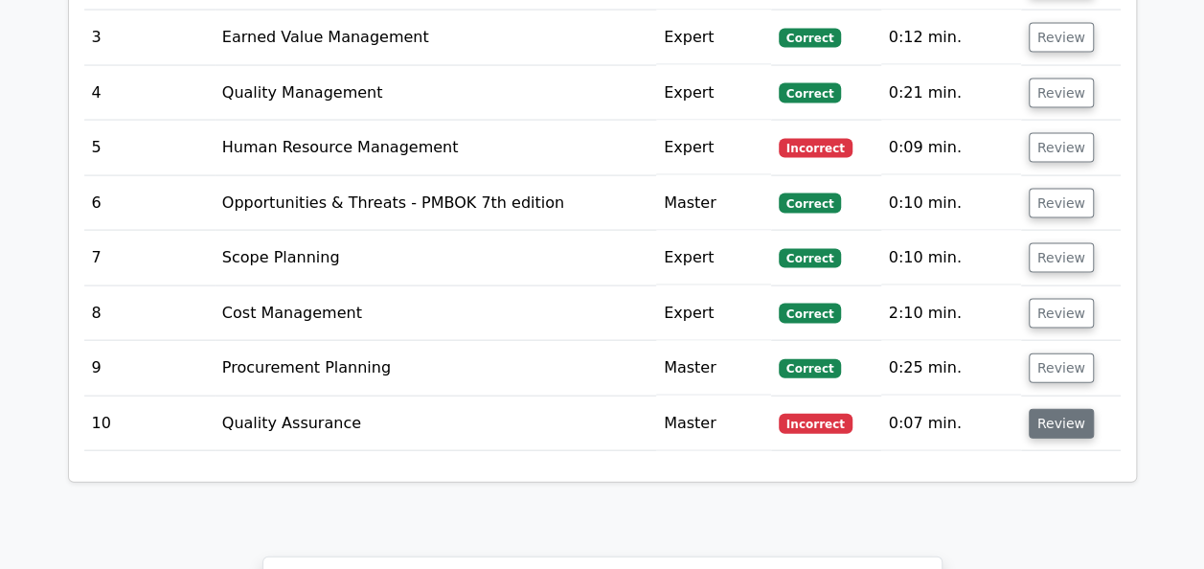
click at [1052, 409] on button "Review" at bounding box center [1061, 424] width 65 height 30
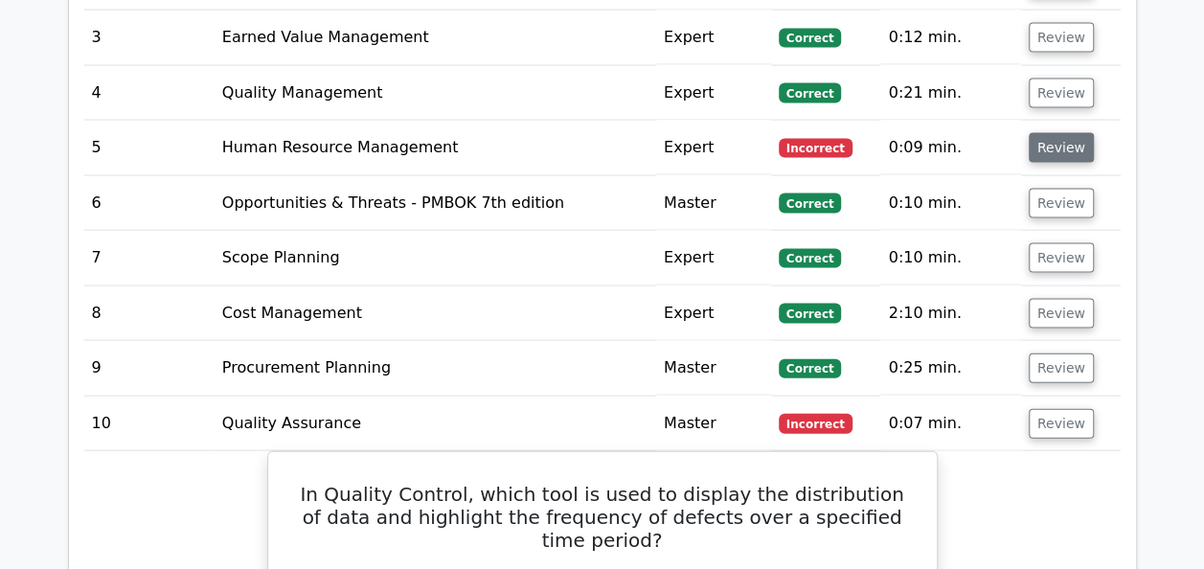
click at [1038, 133] on button "Review" at bounding box center [1061, 148] width 65 height 30
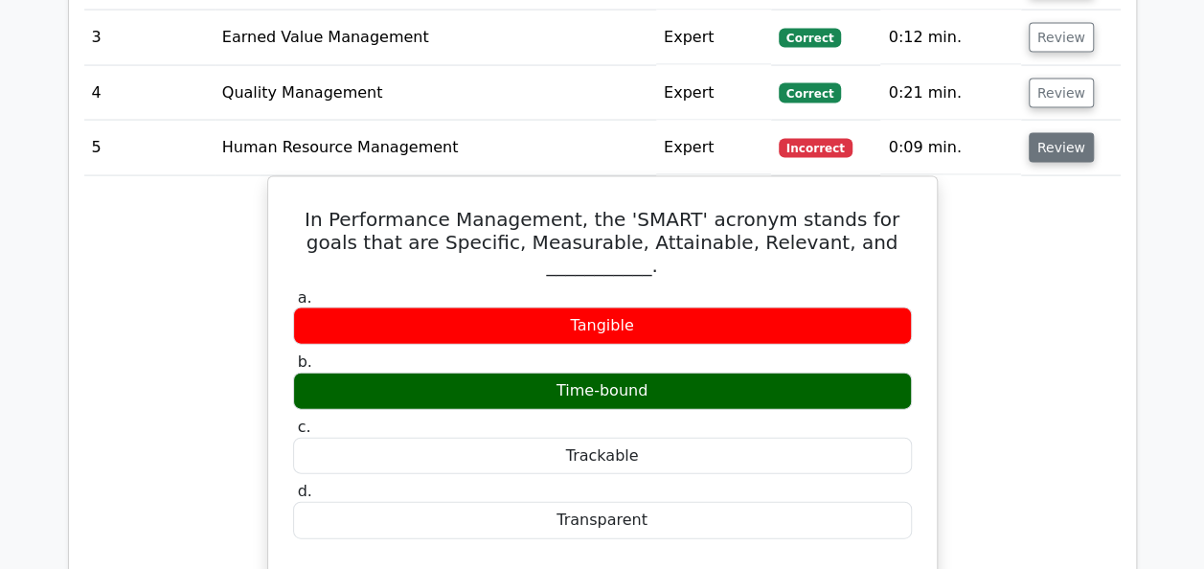
click at [1038, 133] on button "Review" at bounding box center [1061, 148] width 65 height 30
